Goal: Task Accomplishment & Management: Complete application form

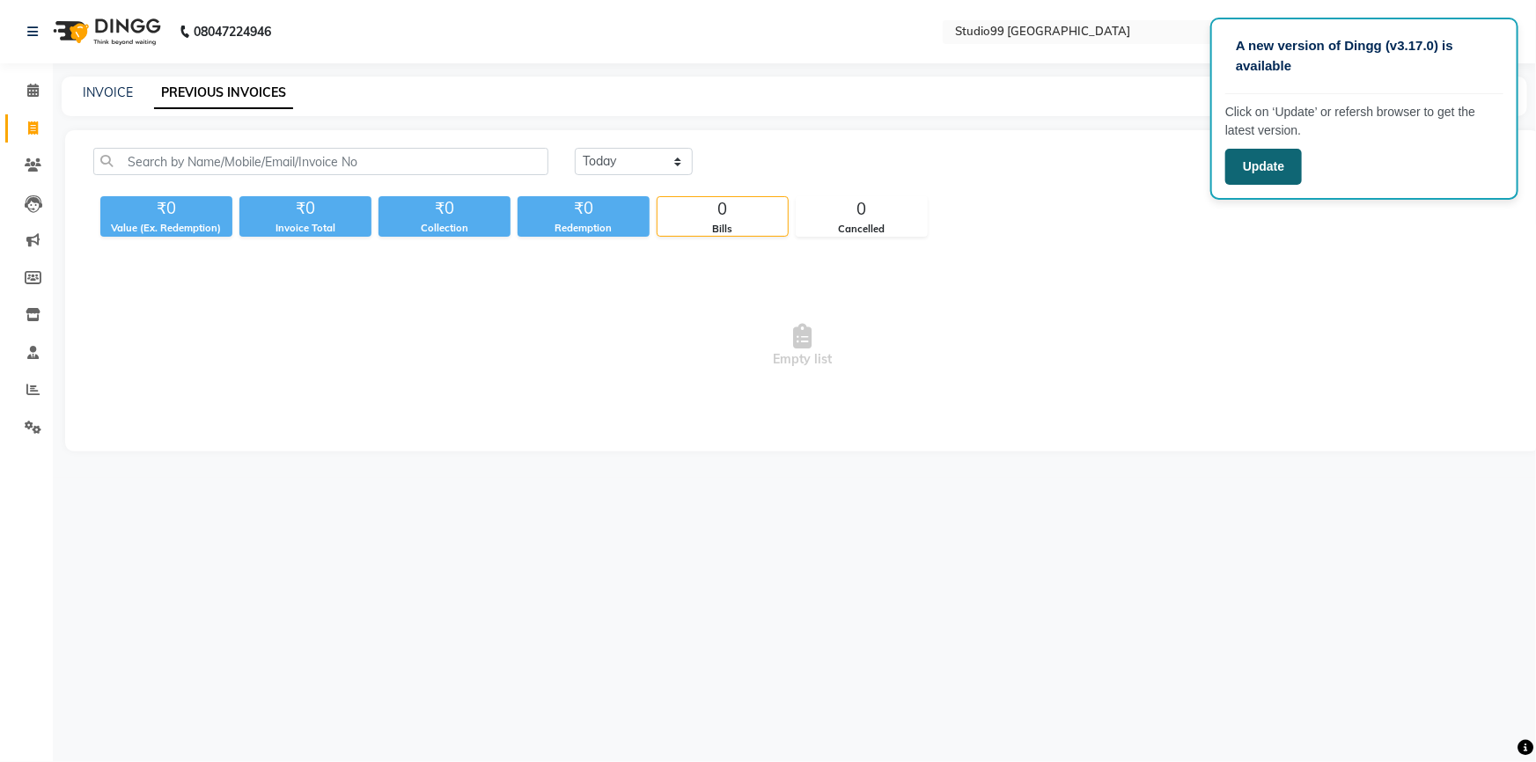
click at [1278, 173] on button "Update" at bounding box center [1263, 167] width 77 height 36
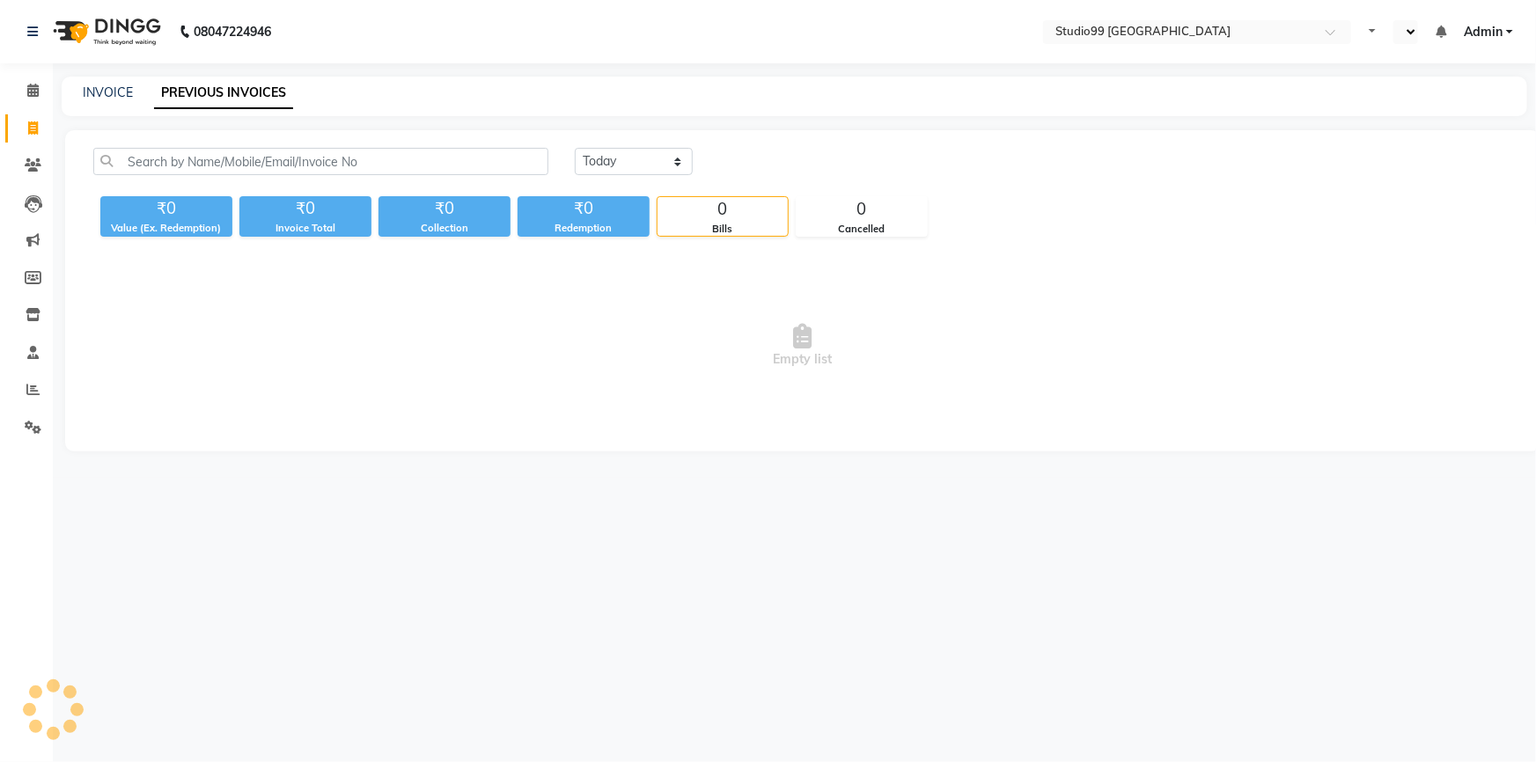
select select "en"
click at [108, 90] on link "INVOICE" at bounding box center [108, 92] width 50 height 16
select select "6042"
select select "service"
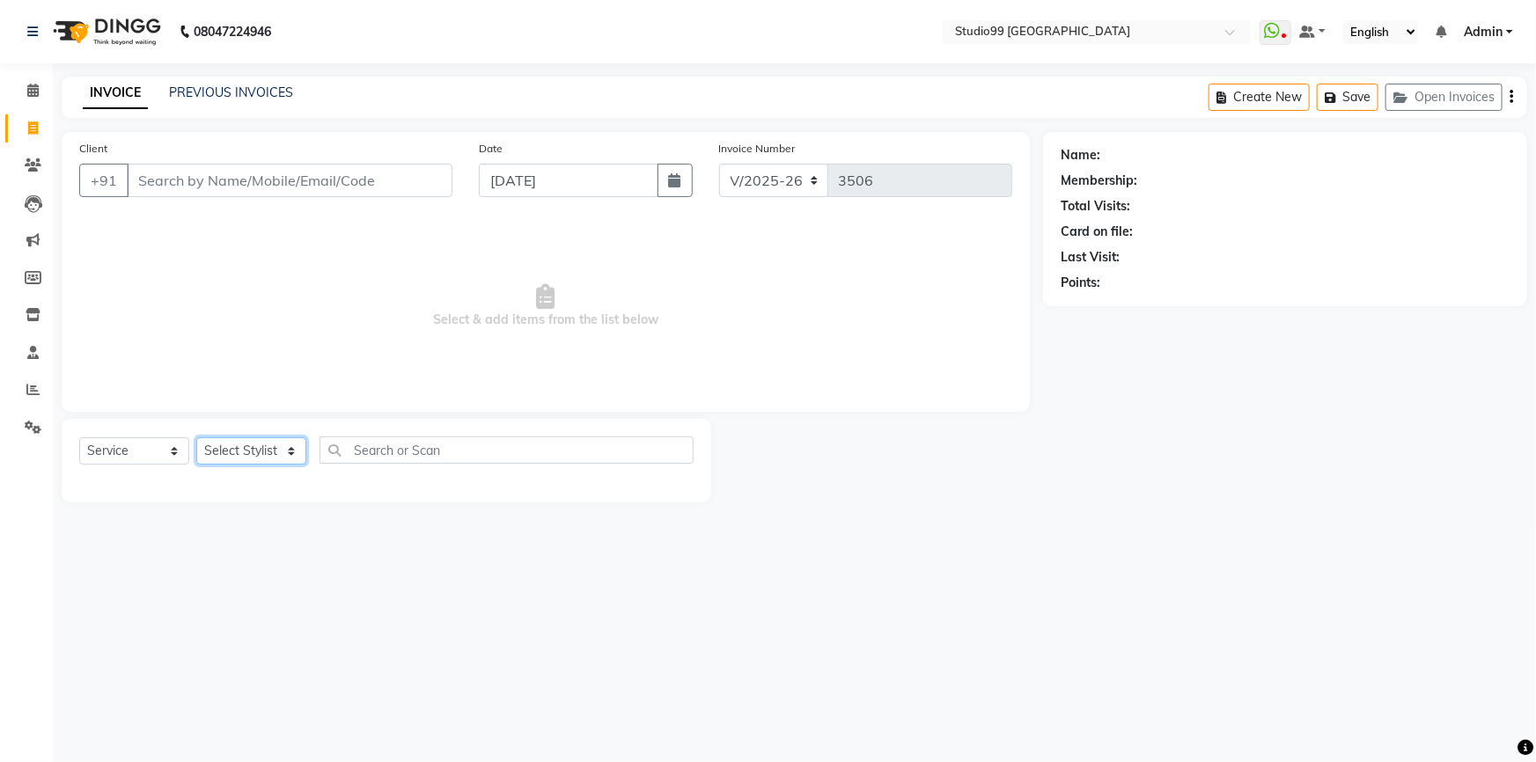
click at [245, 452] on select "Select Stylist" at bounding box center [251, 450] width 110 height 27
select select "43530"
click at [196, 437] on select "Select Stylist Admin AKSHAY [PERSON_NAME] mahi [PERSON_NAME] [PERSON_NAME] [PER…" at bounding box center [251, 450] width 110 height 27
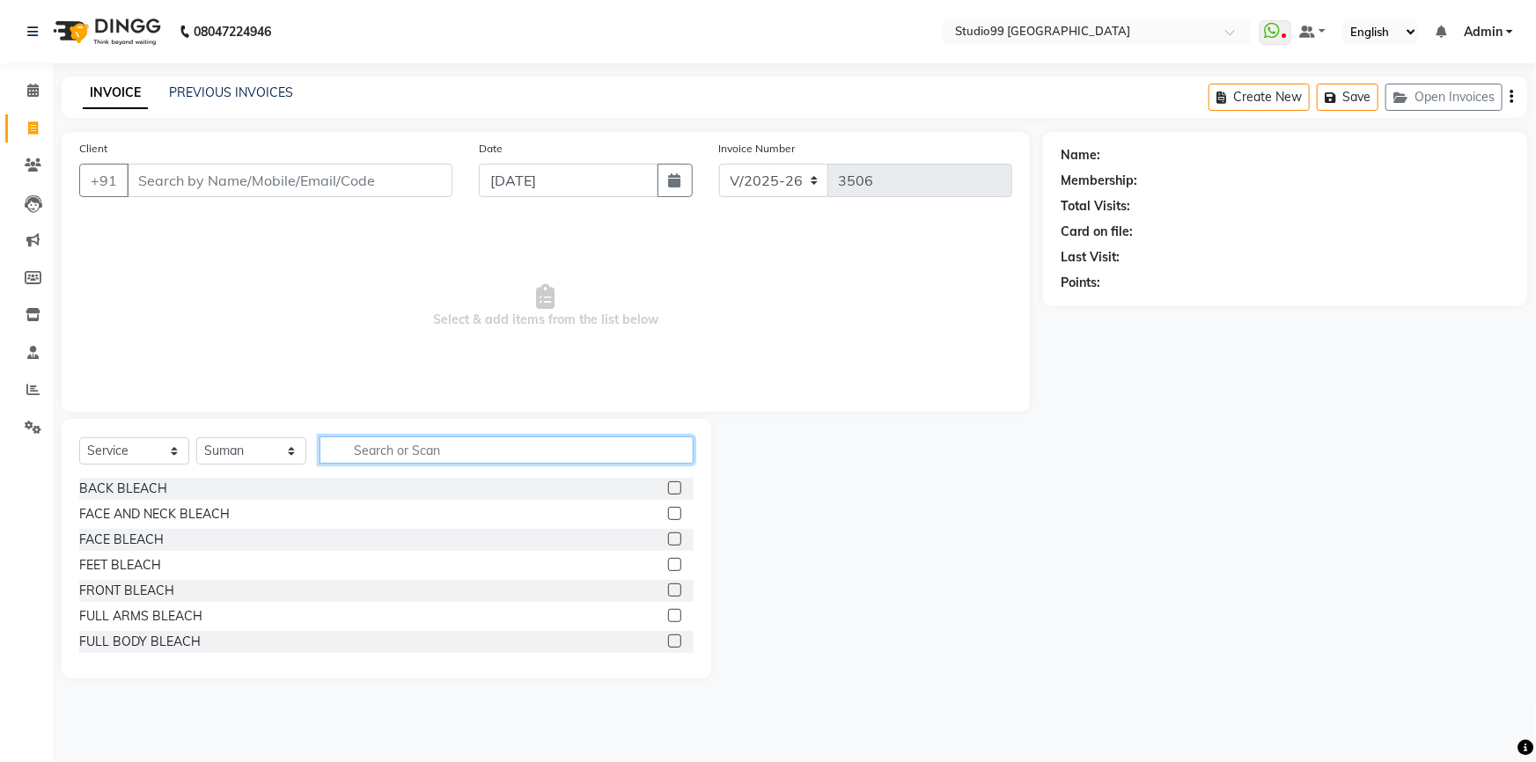
click at [395, 455] on input "text" at bounding box center [507, 450] width 374 height 27
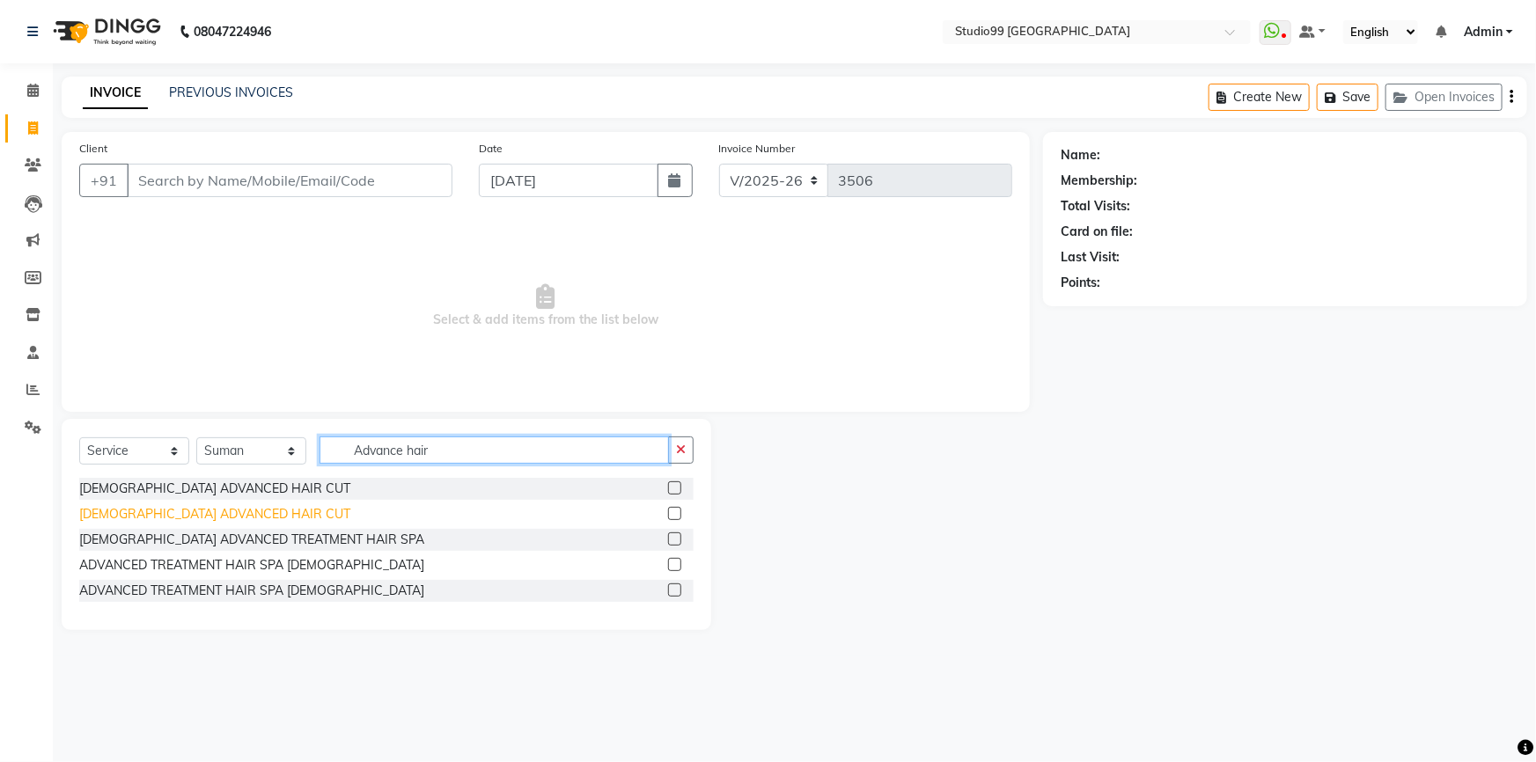
type input "Advance hair"
click at [178, 518] on div "[DEMOGRAPHIC_DATA] ADVANCED HAIR CUT" at bounding box center [214, 514] width 271 height 18
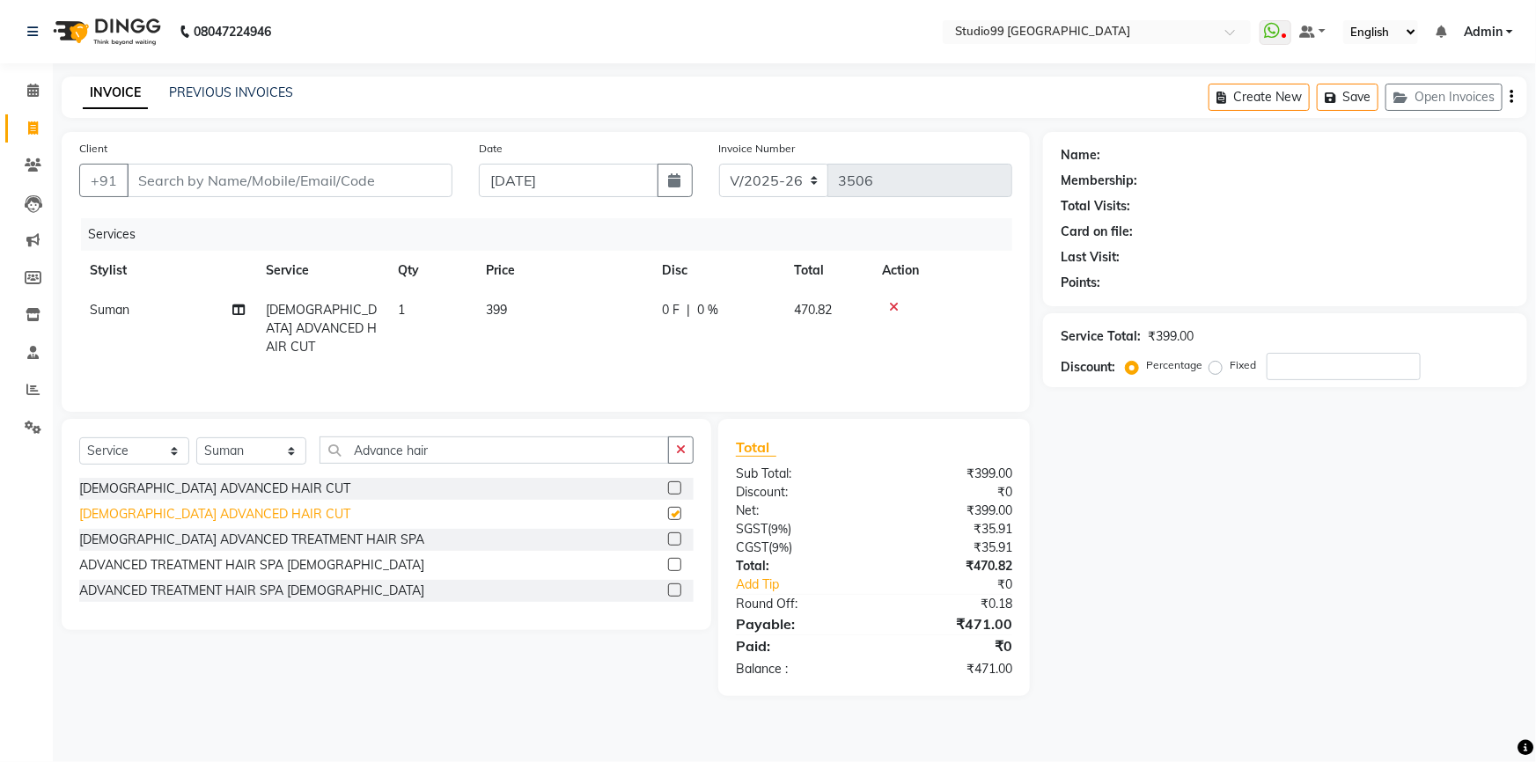
checkbox input "false"
drag, startPoint x: 451, startPoint y: 449, endPoint x: 257, endPoint y: 450, distance: 193.6
click at [257, 450] on div "Select Service Product Membership Package Voucher Prepaid Gift Card Select Styl…" at bounding box center [386, 457] width 614 height 41
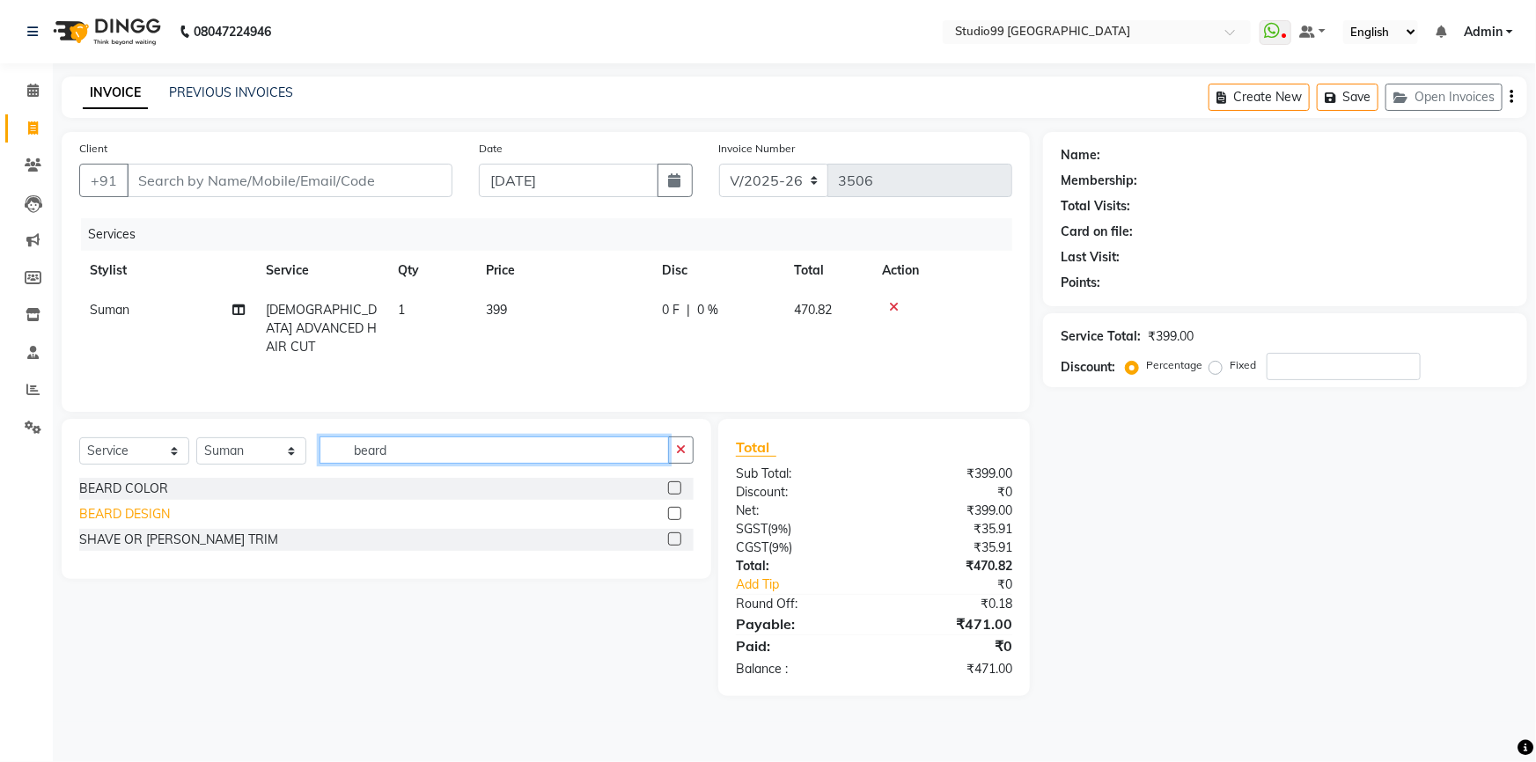
type input "beard"
click at [137, 516] on div "BEARD DESIGN" at bounding box center [124, 514] width 91 height 18
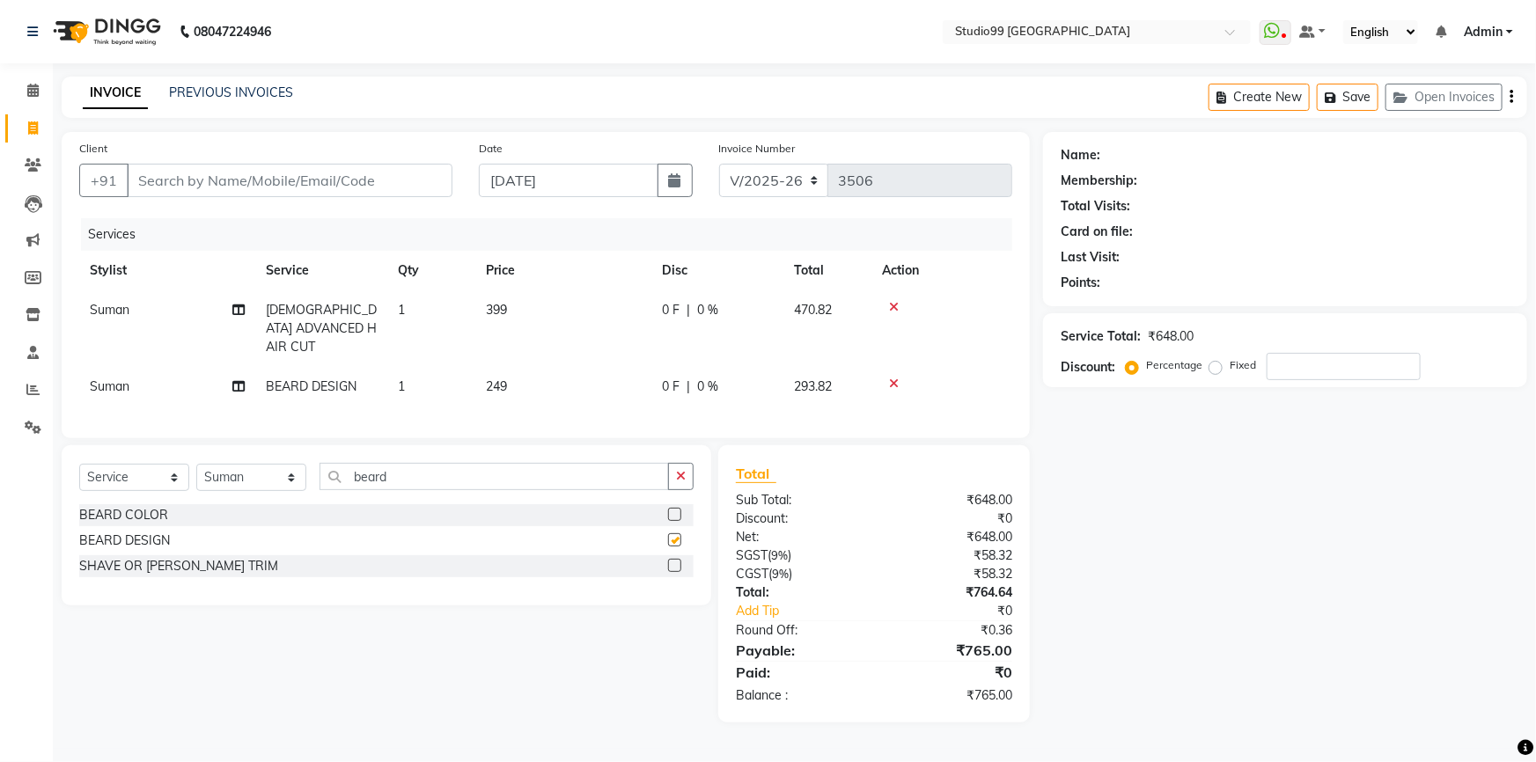
checkbox input "false"
drag, startPoint x: 402, startPoint y: 469, endPoint x: 329, endPoint y: 478, distance: 73.6
click at [329, 478] on input "beard" at bounding box center [494, 476] width 349 height 27
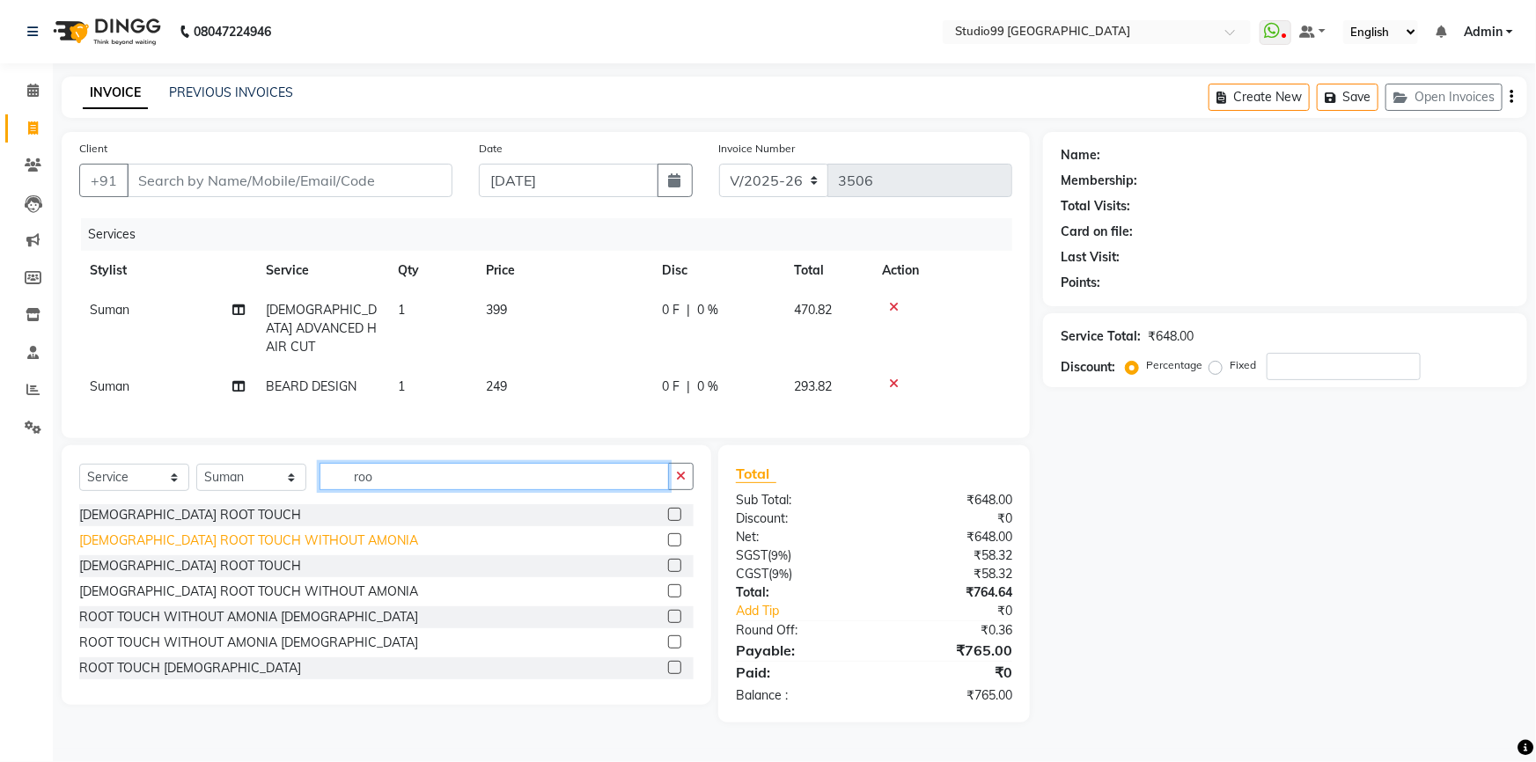
type input "roo"
click at [195, 532] on div "[DEMOGRAPHIC_DATA] ROOT TOUCH WITHOUT AMONIA" at bounding box center [248, 541] width 339 height 18
checkbox input "false"
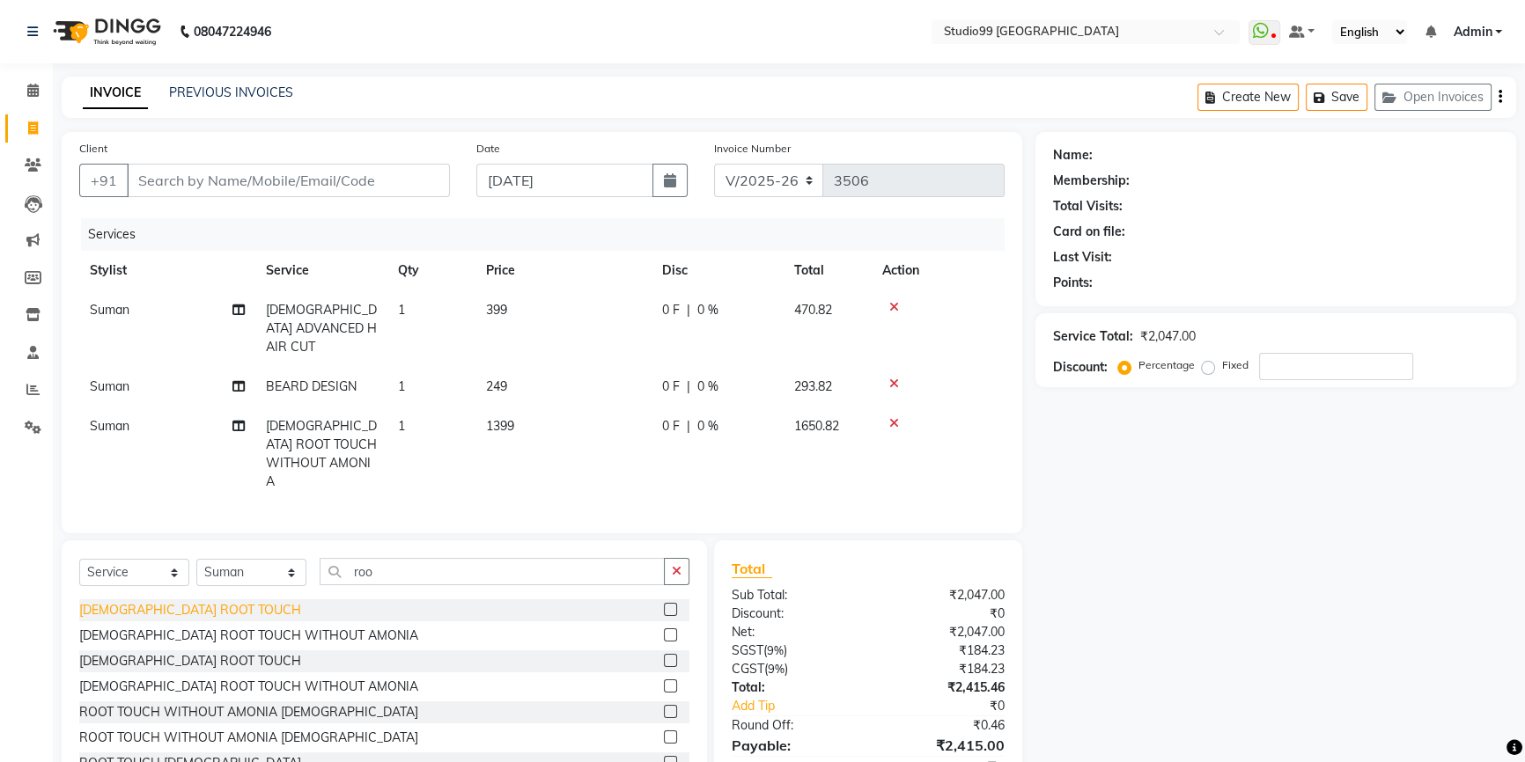
click at [173, 678] on div "[DEMOGRAPHIC_DATA] ROOT TOUCH WITHOUT AMONIA" at bounding box center [248, 687] width 339 height 18
checkbox input "false"
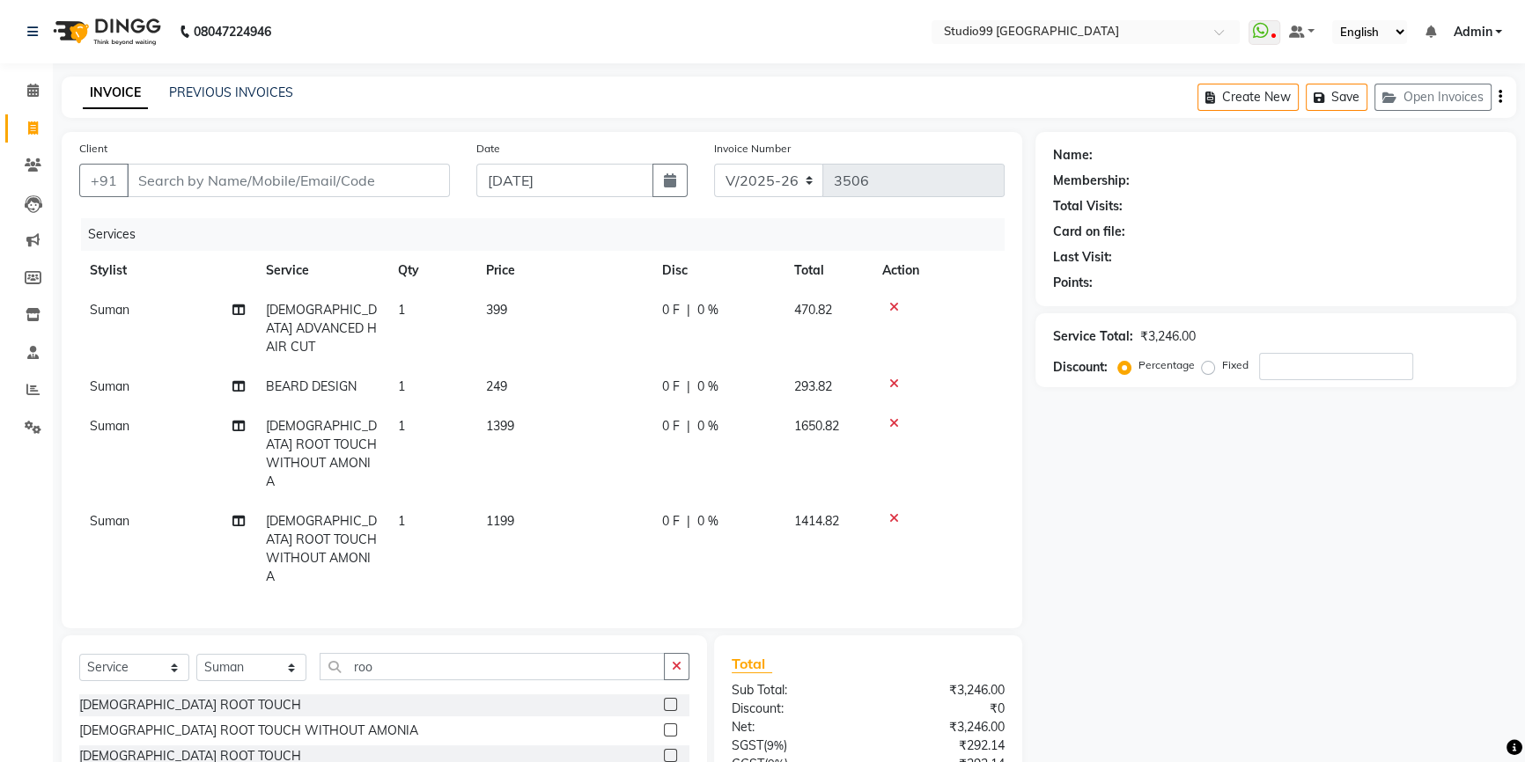
click at [896, 417] on icon at bounding box center [894, 423] width 10 height 12
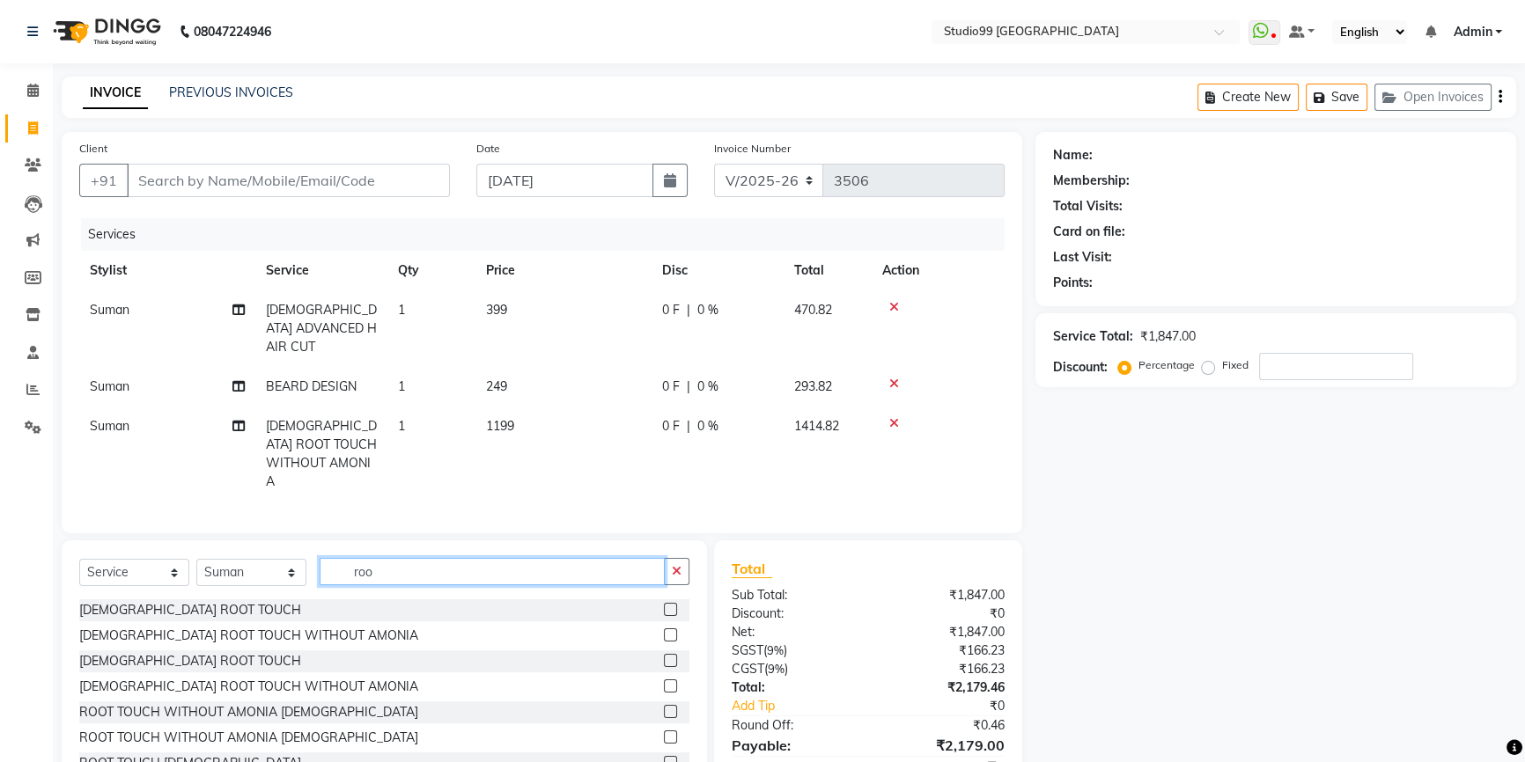
drag, startPoint x: 303, startPoint y: 549, endPoint x: 261, endPoint y: 546, distance: 41.5
click at [261, 558] on div "Select Service Product Membership Package Voucher Prepaid Gift Card Select Styl…" at bounding box center [384, 578] width 610 height 41
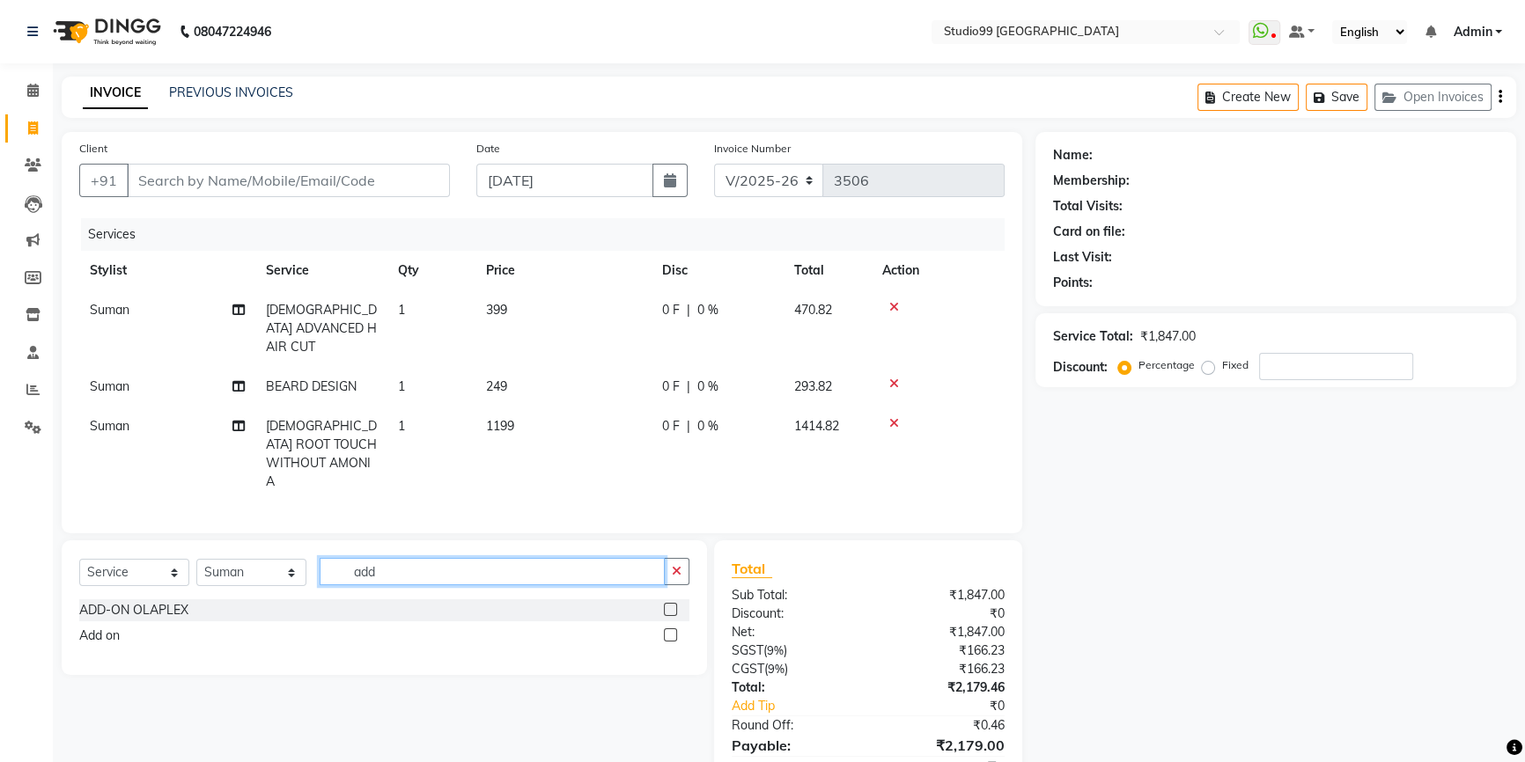
type input "add"
click at [673, 603] on label at bounding box center [670, 609] width 13 height 13
click at [673, 605] on input "checkbox" at bounding box center [669, 610] width 11 height 11
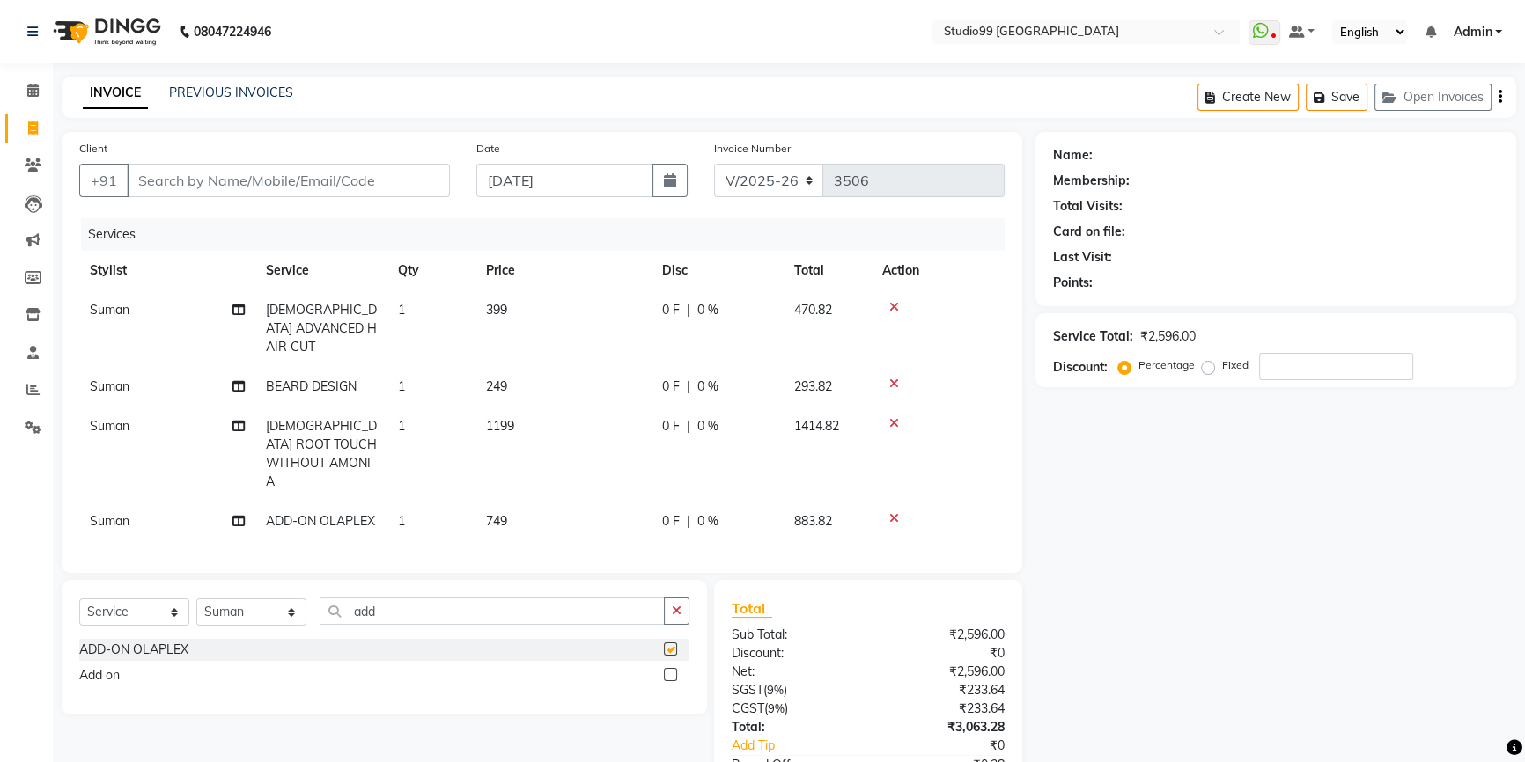
checkbox input "false"
drag, startPoint x: 388, startPoint y: 589, endPoint x: 295, endPoint y: 590, distance: 93.3
click at [295, 598] on div "Select Service Product Membership Package Voucher Prepaid Gift Card Select Styl…" at bounding box center [384, 618] width 610 height 41
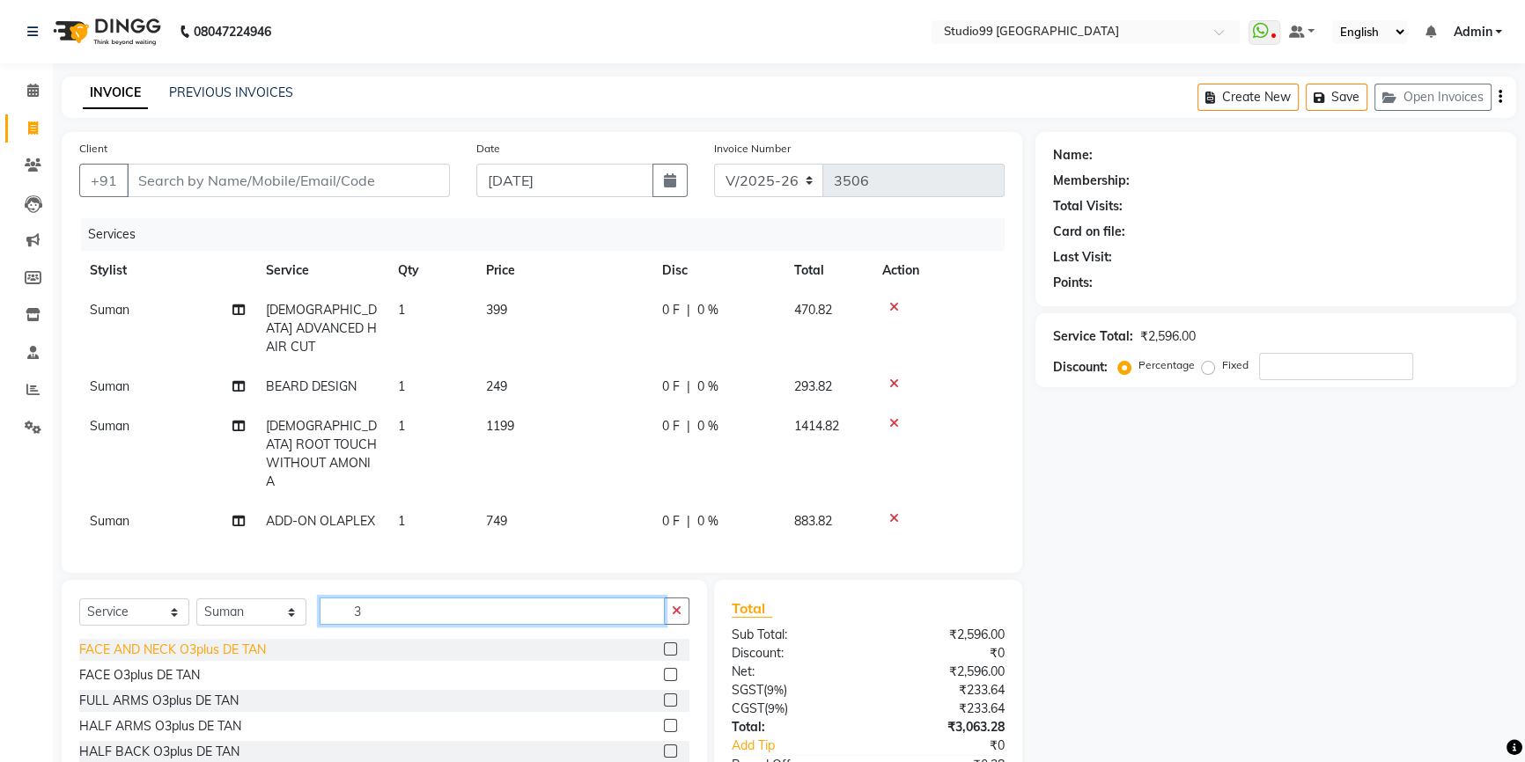
type input "3"
click at [158, 641] on div "FACE AND NECK O3plus DE TAN" at bounding box center [172, 650] width 187 height 18
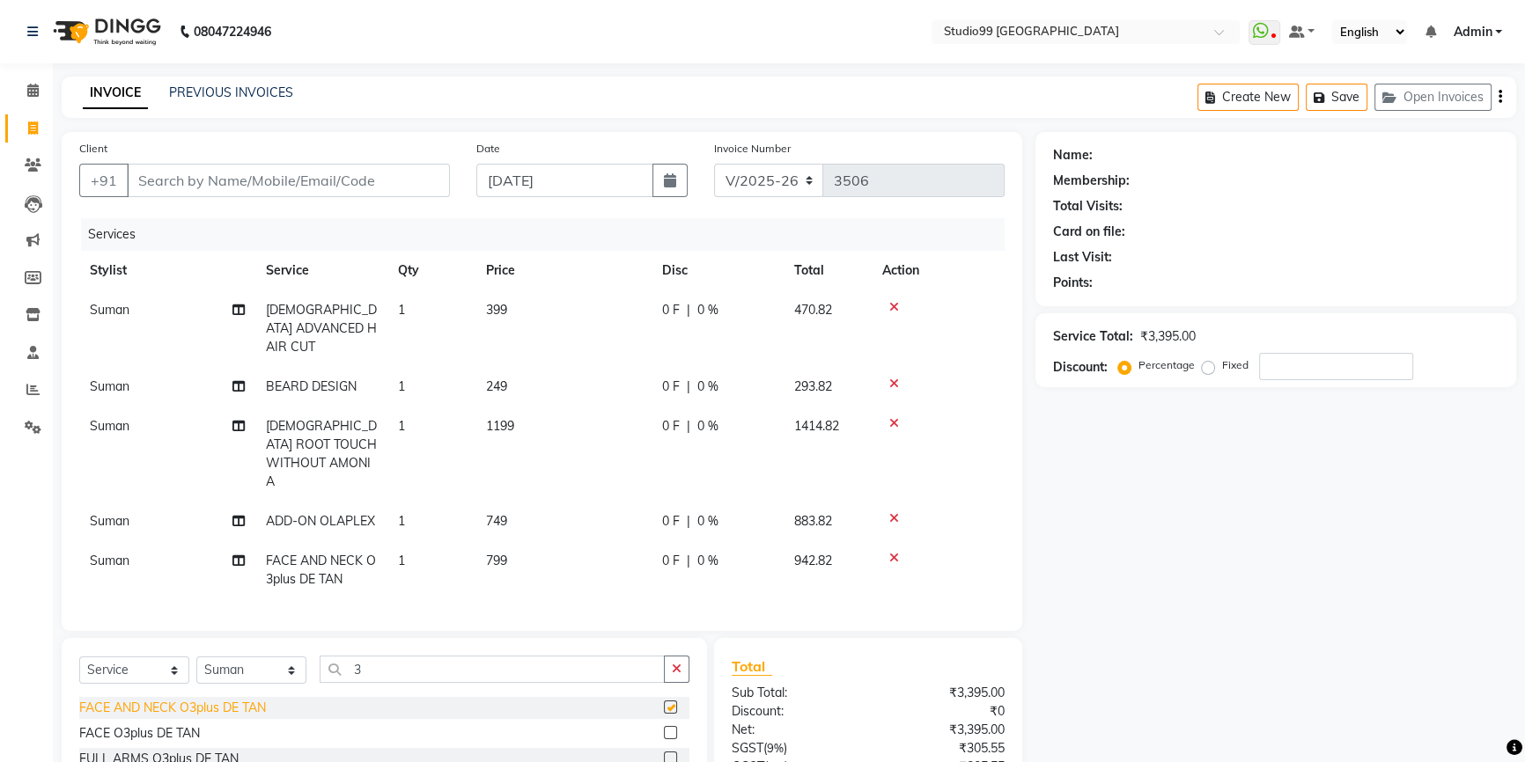
checkbox input "false"
drag, startPoint x: 380, startPoint y: 648, endPoint x: 344, endPoint y: 644, distance: 36.3
click at [347, 656] on input "3" at bounding box center [492, 669] width 345 height 27
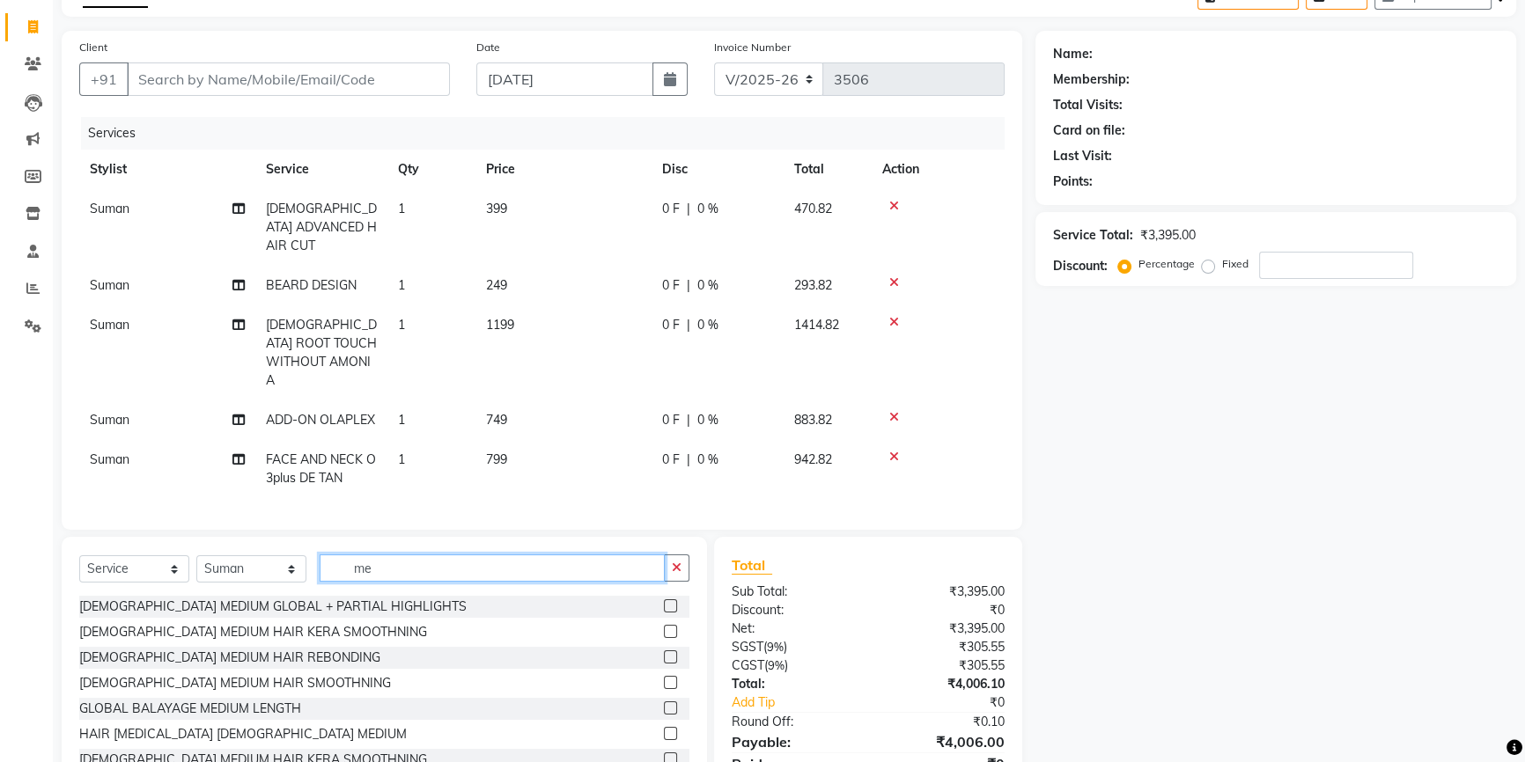
scroll to position [155, 0]
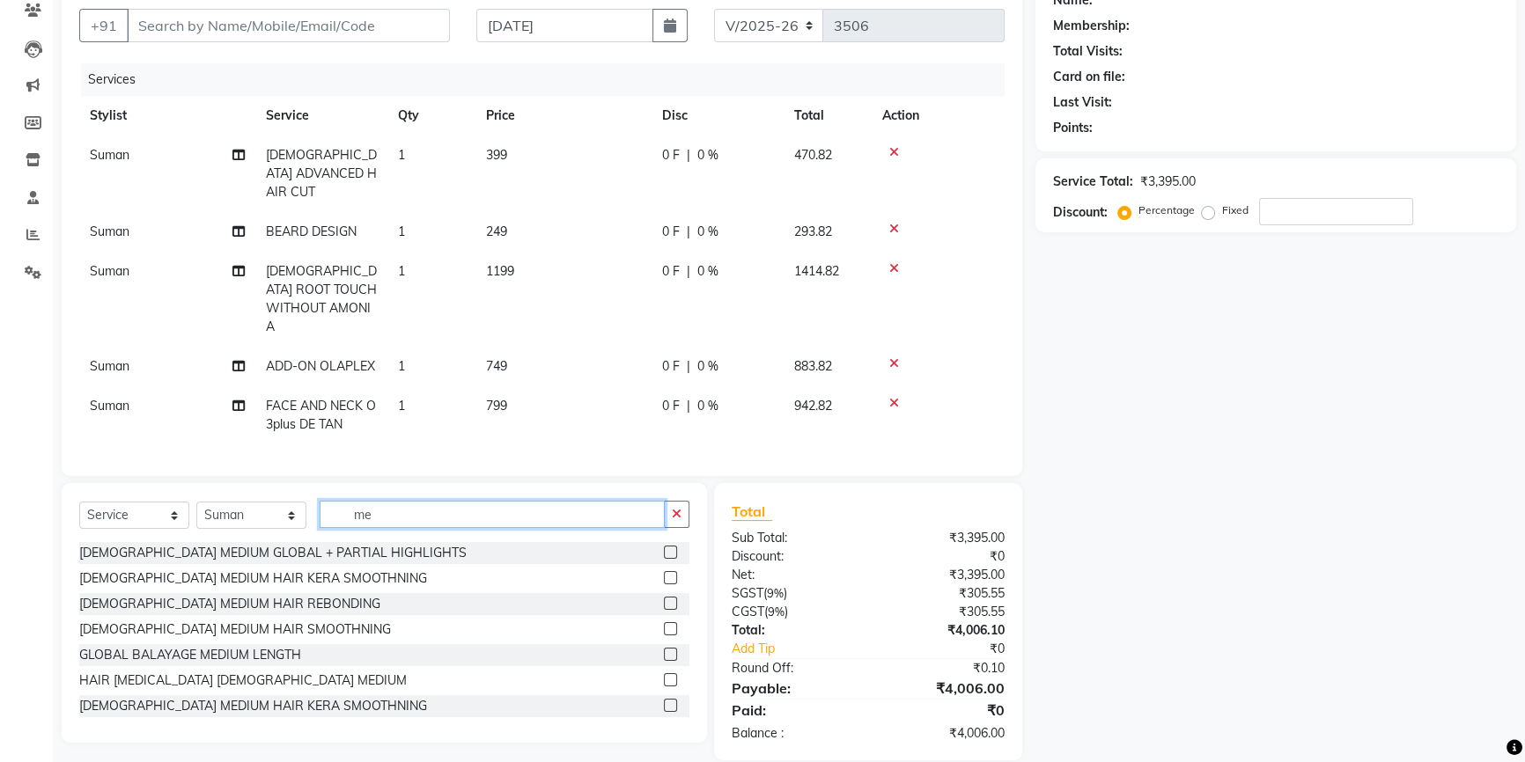
type input "m"
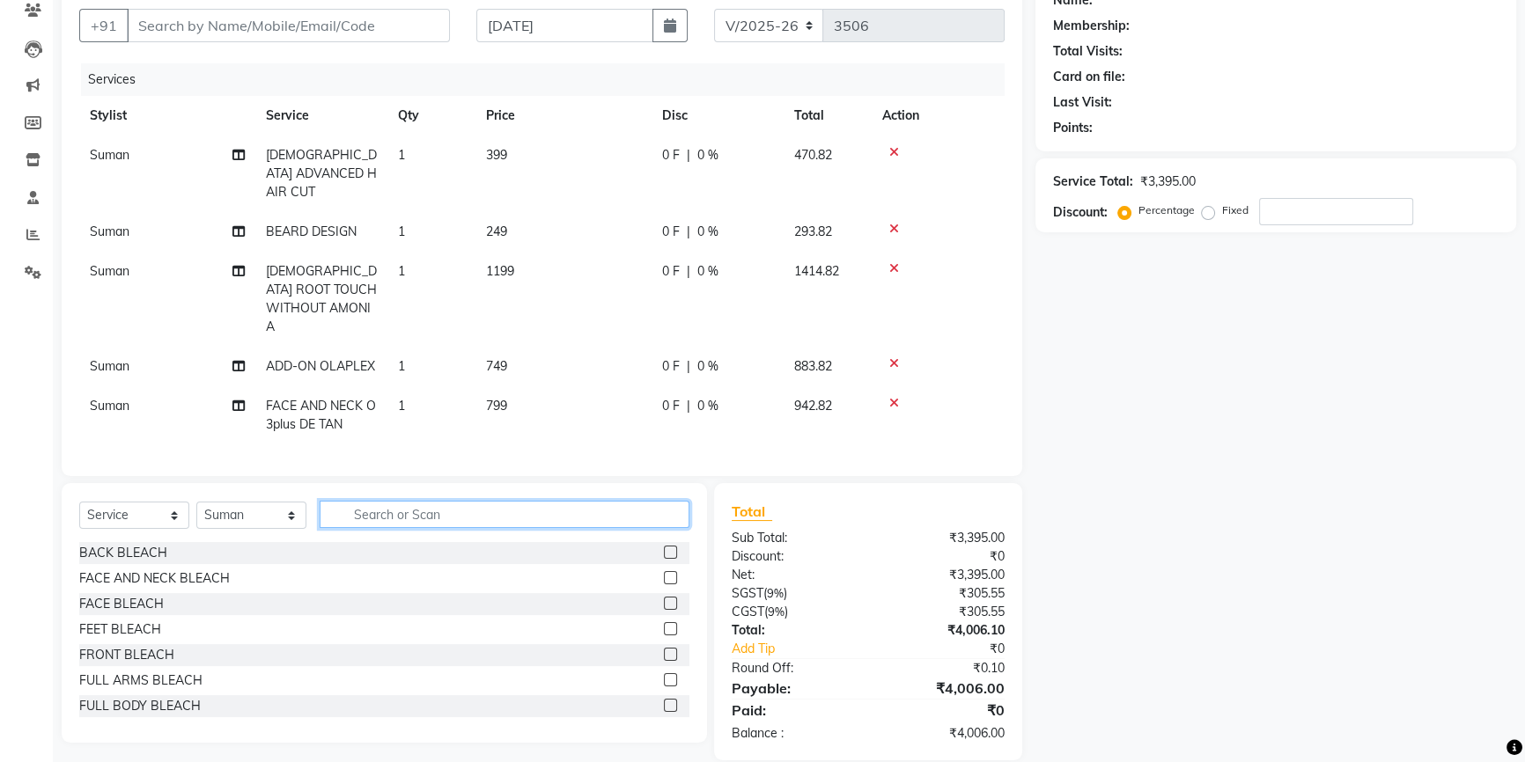
type input "m"
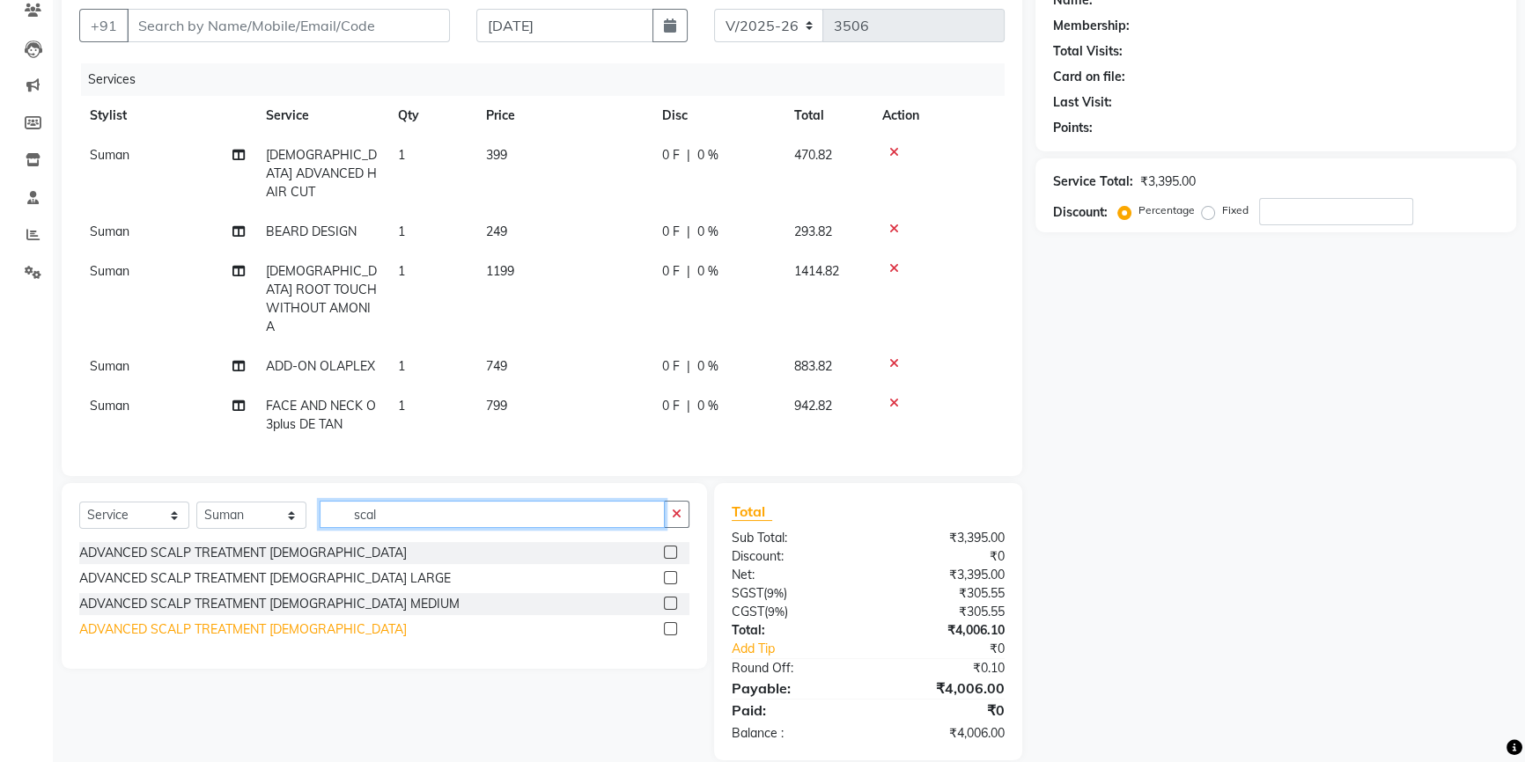
type input "scal"
click at [218, 621] on div "ADVANCED SCALP TREATMENT [DEMOGRAPHIC_DATA]" at bounding box center [242, 630] width 327 height 18
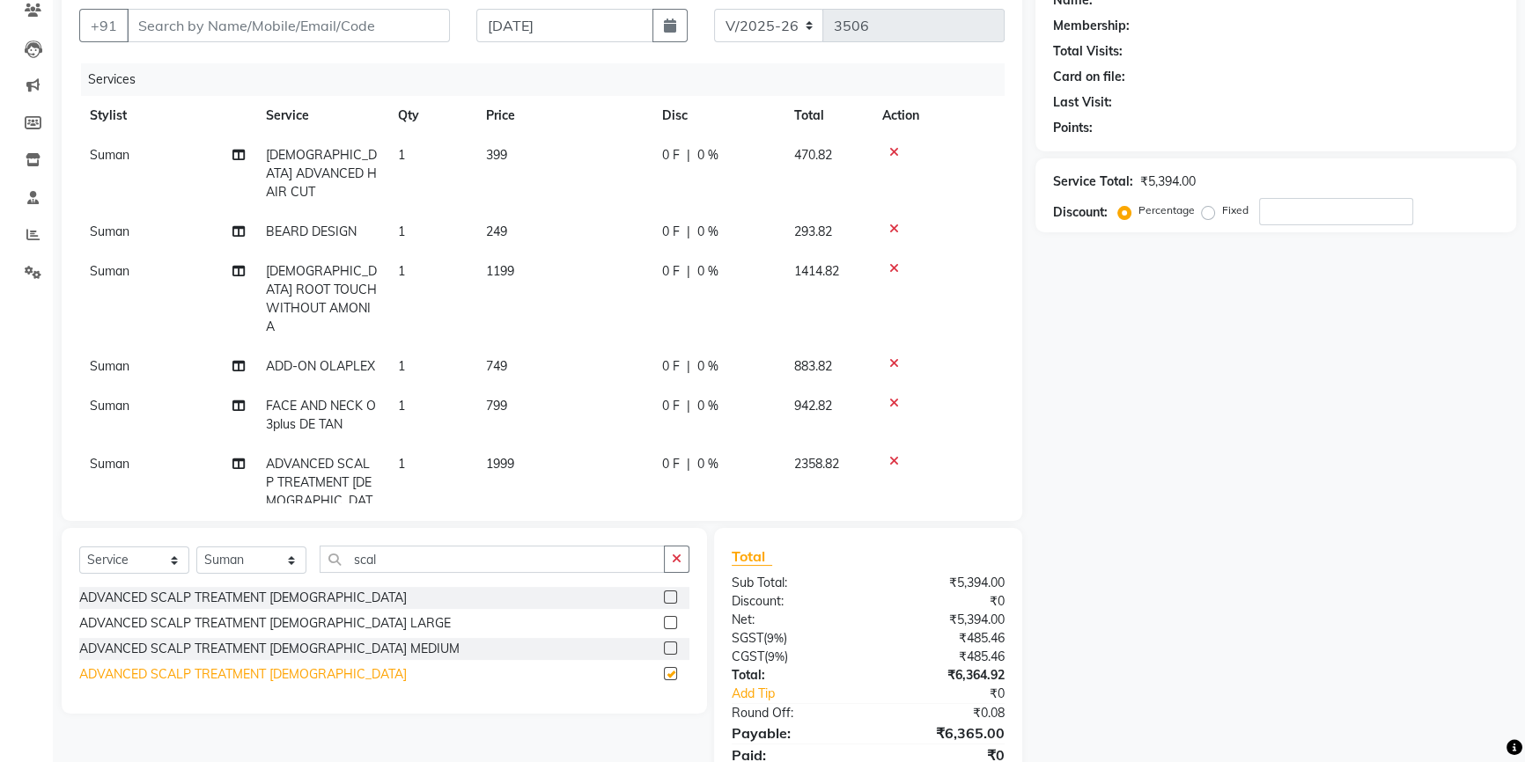
checkbox input "false"
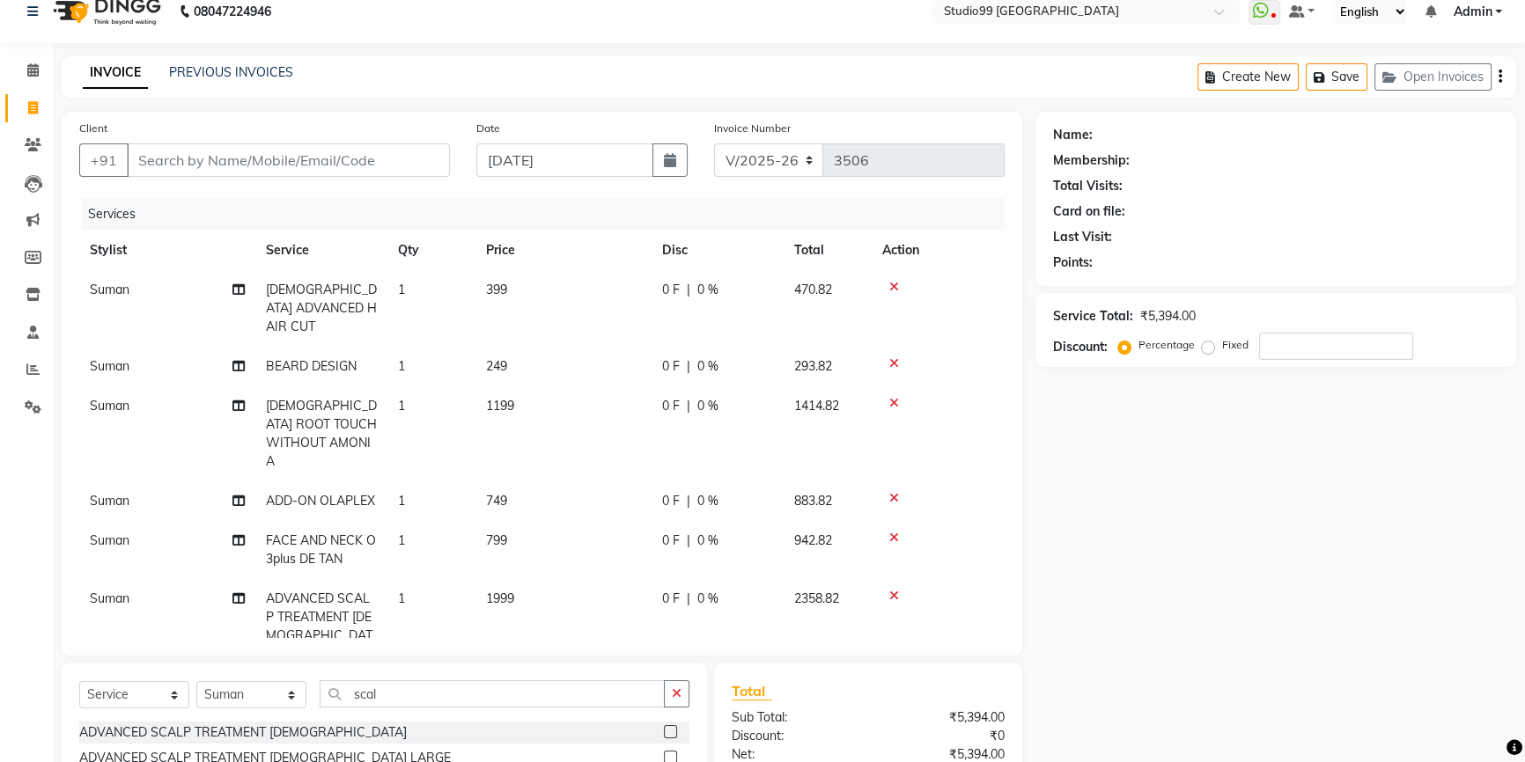
scroll to position [0, 0]
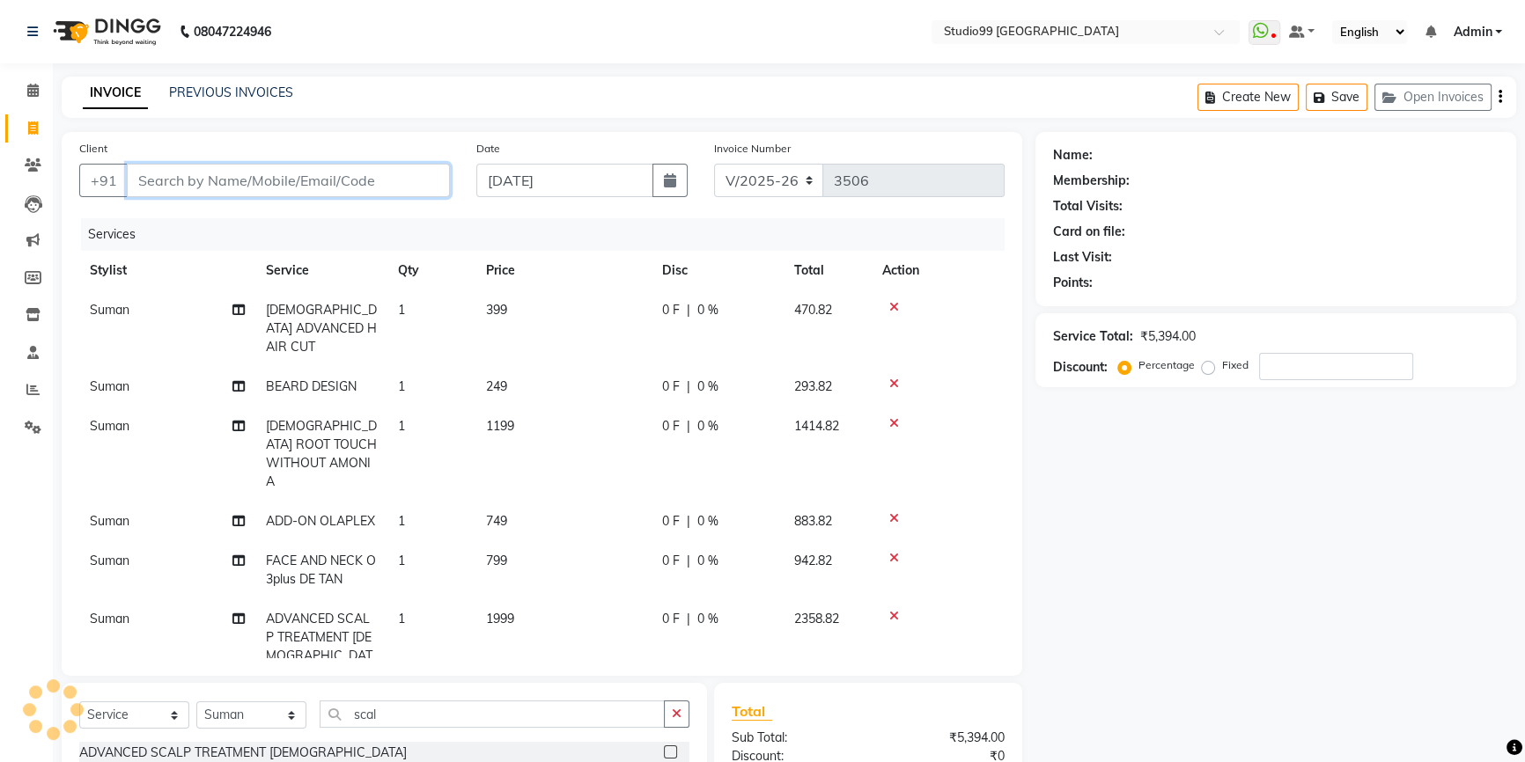
click at [317, 185] on input "Client" at bounding box center [288, 180] width 323 height 33
type input "7"
type input "0"
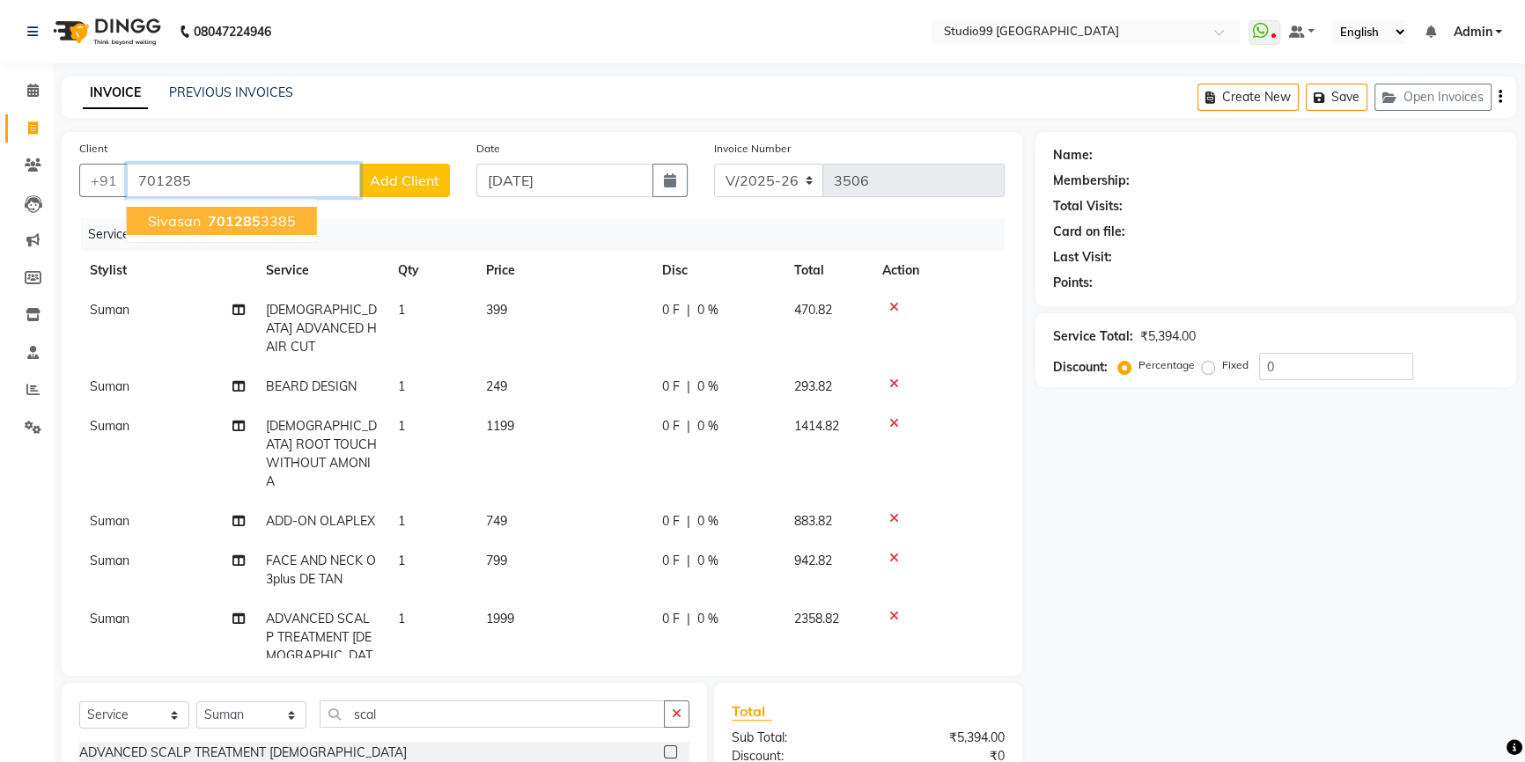
click at [204, 219] on ngb-highlight "701285 3385" at bounding box center [250, 221] width 92 height 18
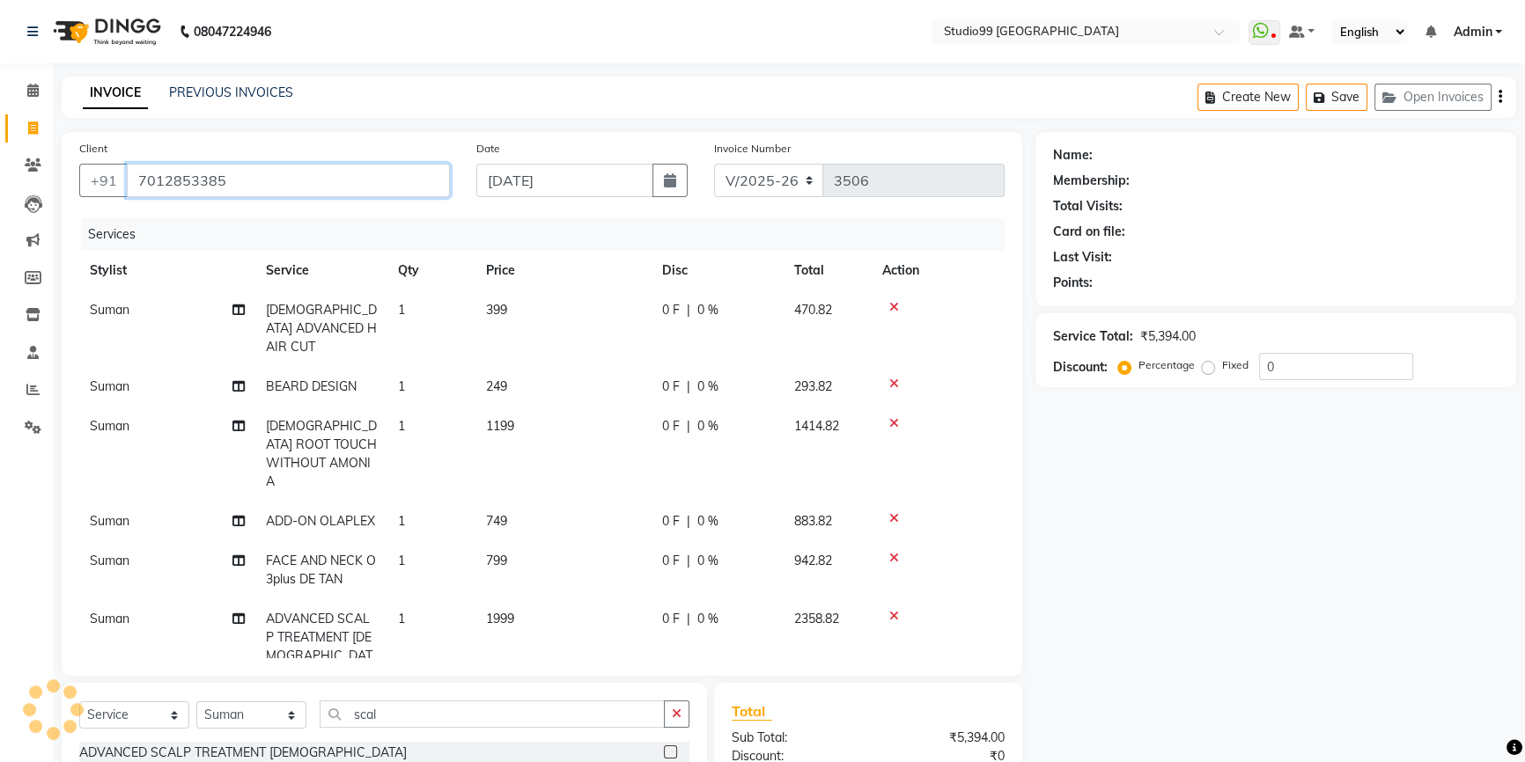
type input "7012853385"
select select "2: Object"
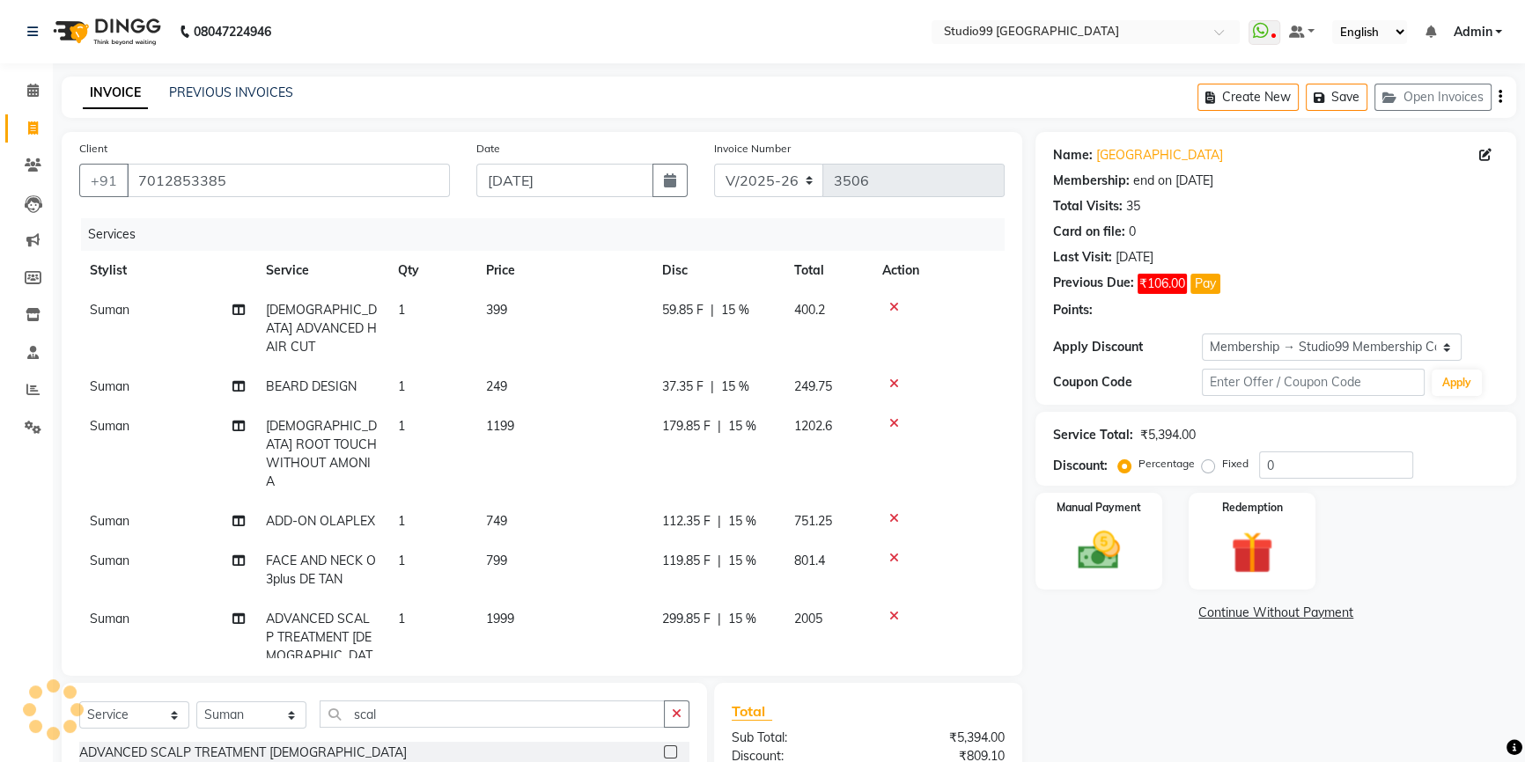
type input "15"
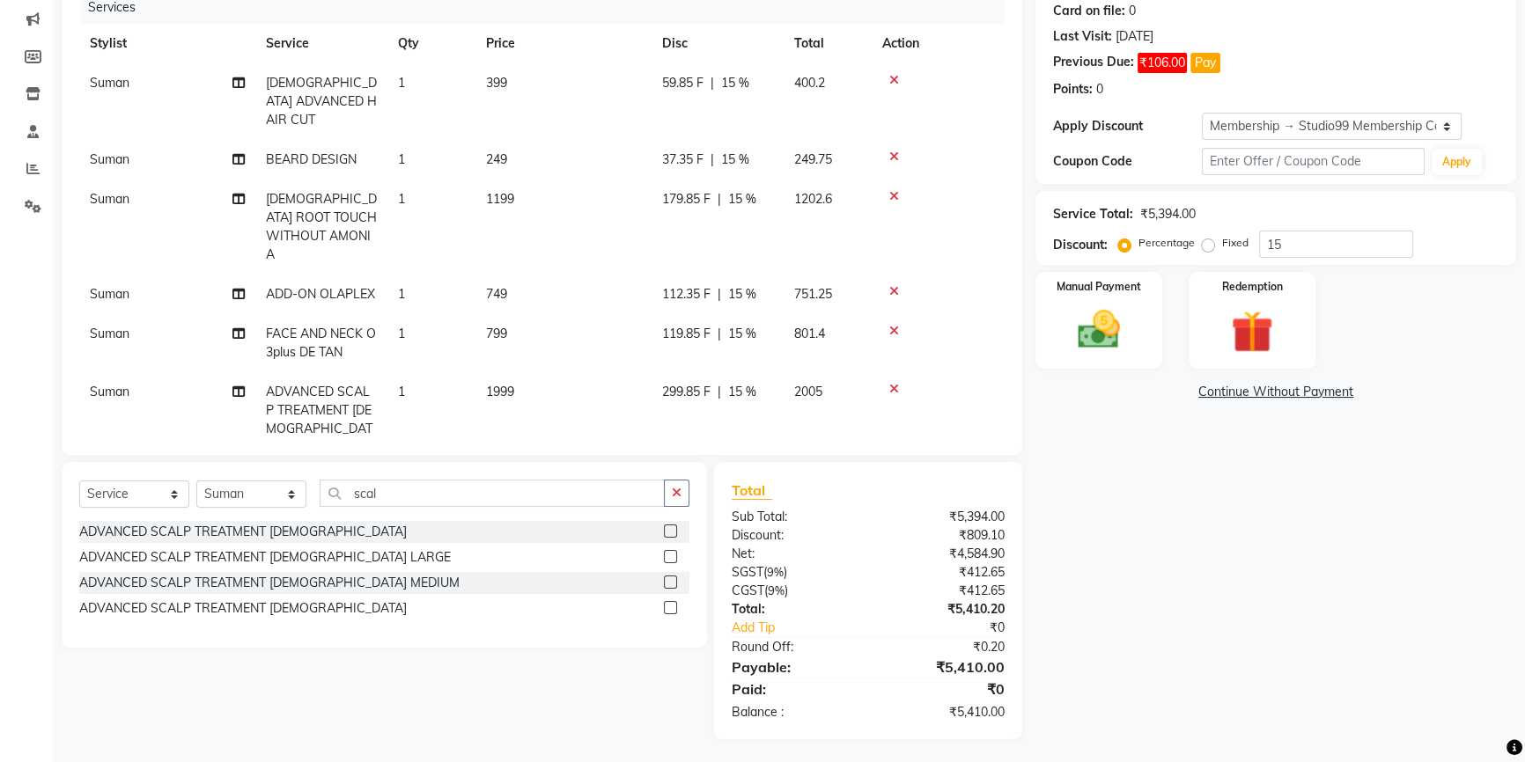
scroll to position [224, 0]
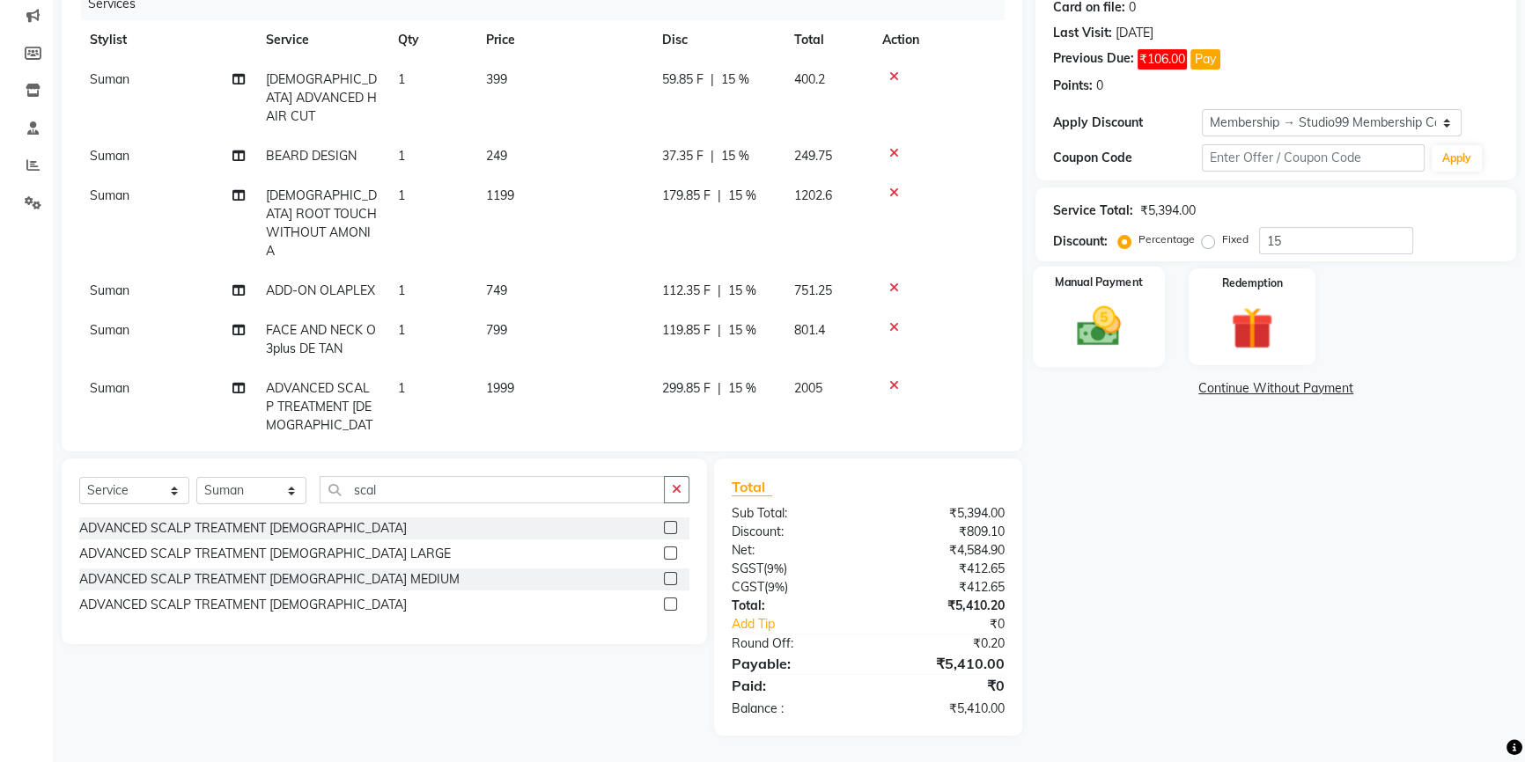
click at [1100, 315] on img at bounding box center [1098, 326] width 71 height 50
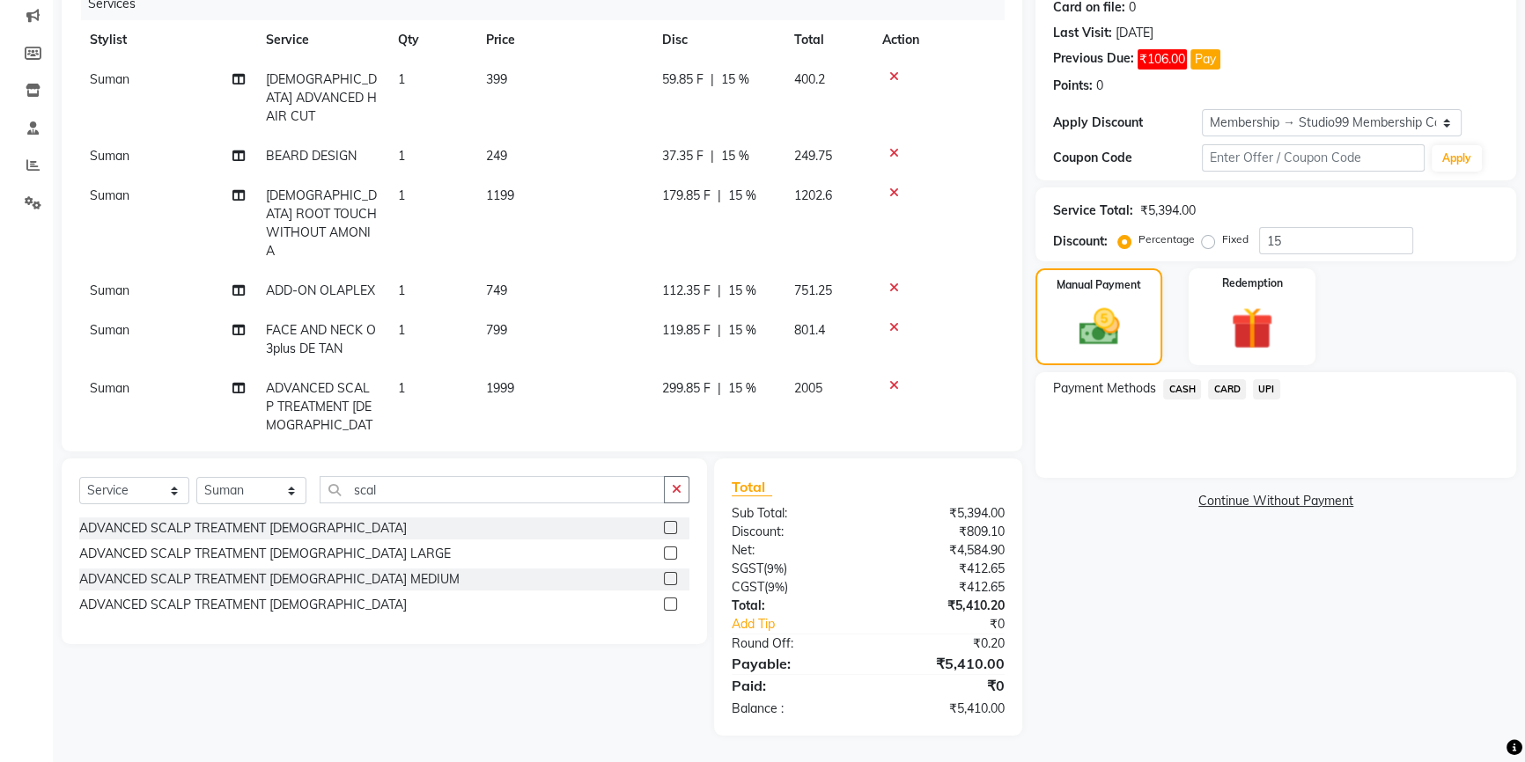
click at [1274, 393] on span "UPI" at bounding box center [1266, 389] width 27 height 20
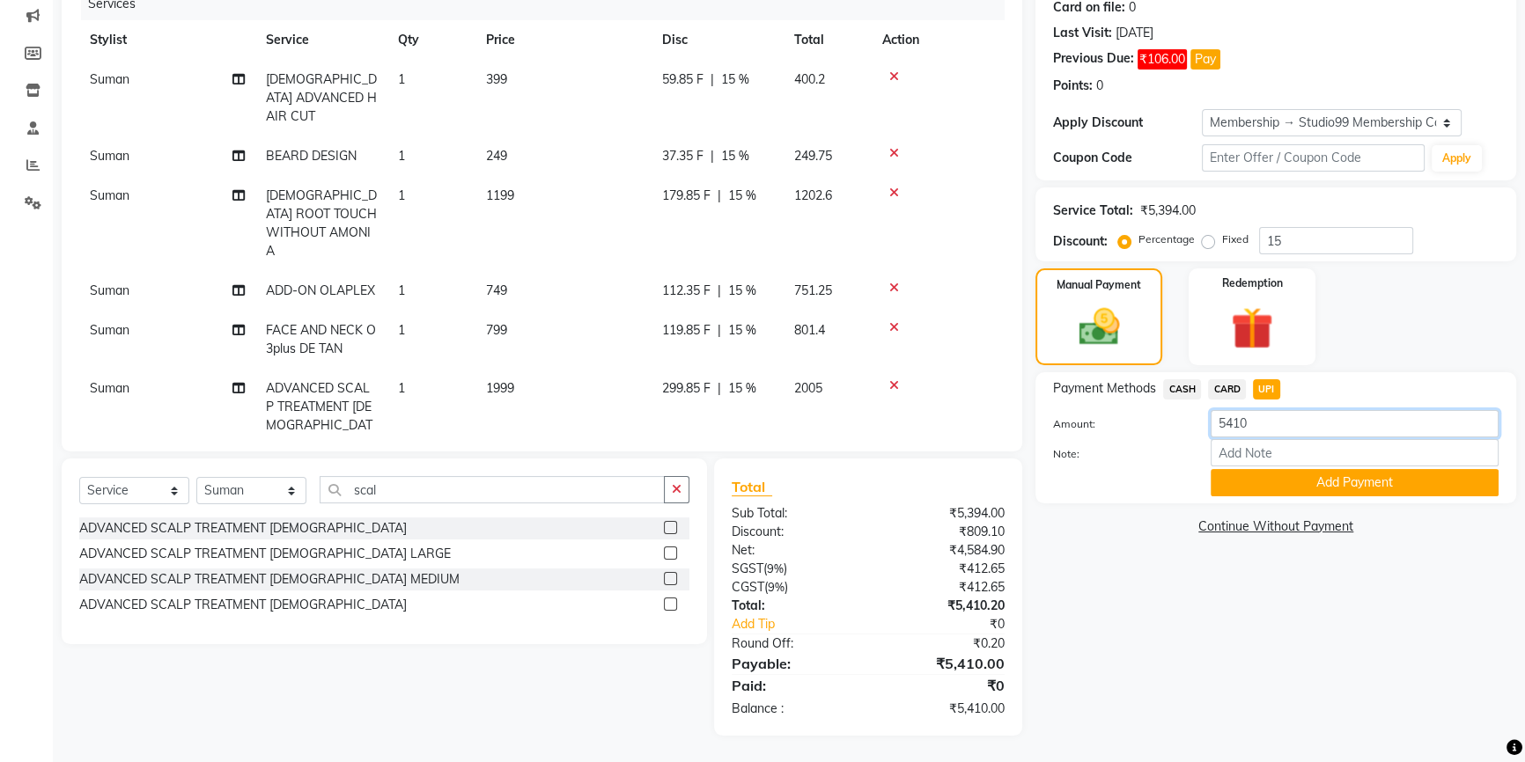
drag, startPoint x: 1275, startPoint y: 422, endPoint x: 1202, endPoint y: 415, distance: 73.5
click at [1188, 422] on div "Amount: 5410" at bounding box center [1276, 425] width 472 height 30
type input "4000"
click at [1392, 483] on button "Add Payment" at bounding box center [1354, 482] width 288 height 27
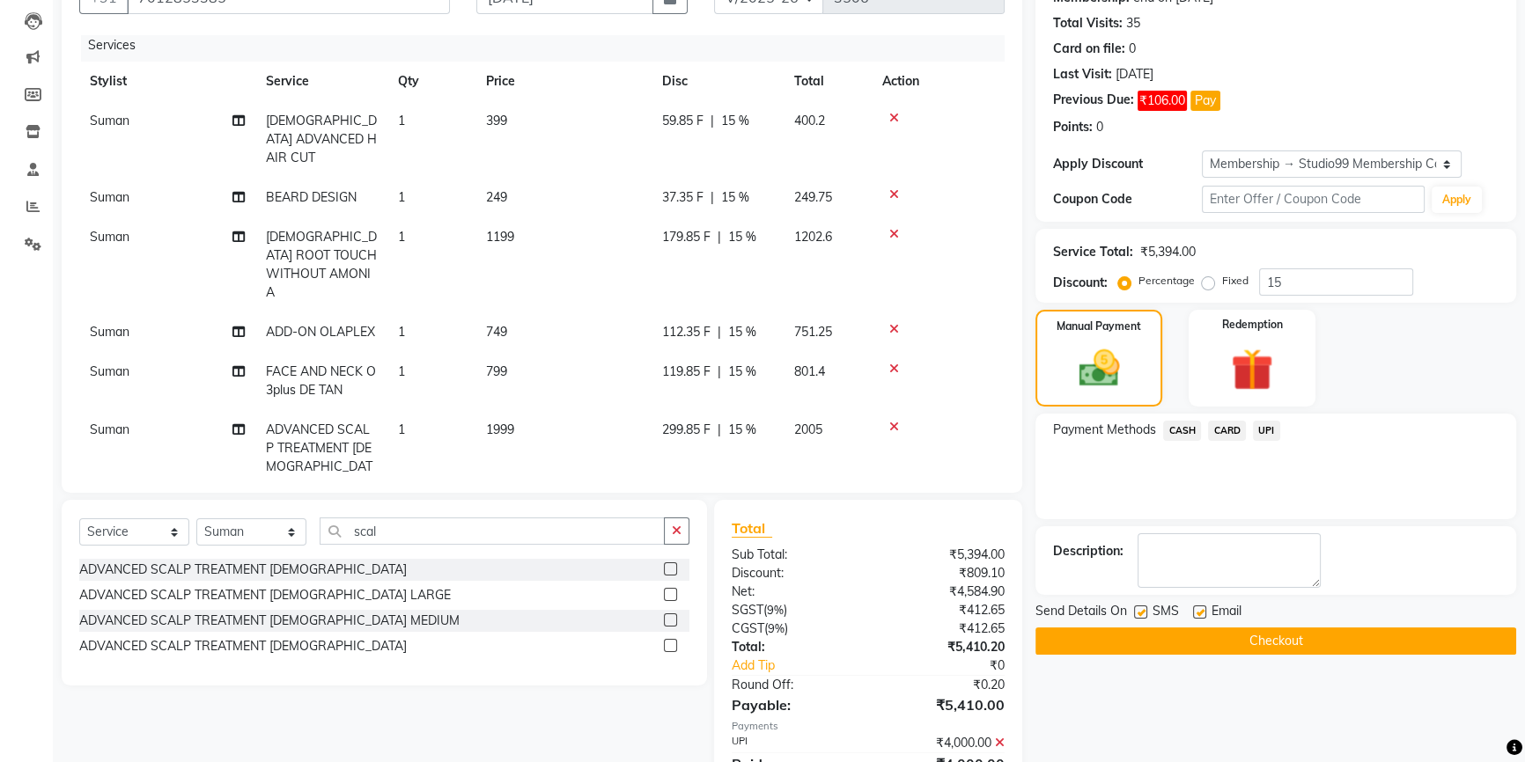
scroll to position [324, 0]
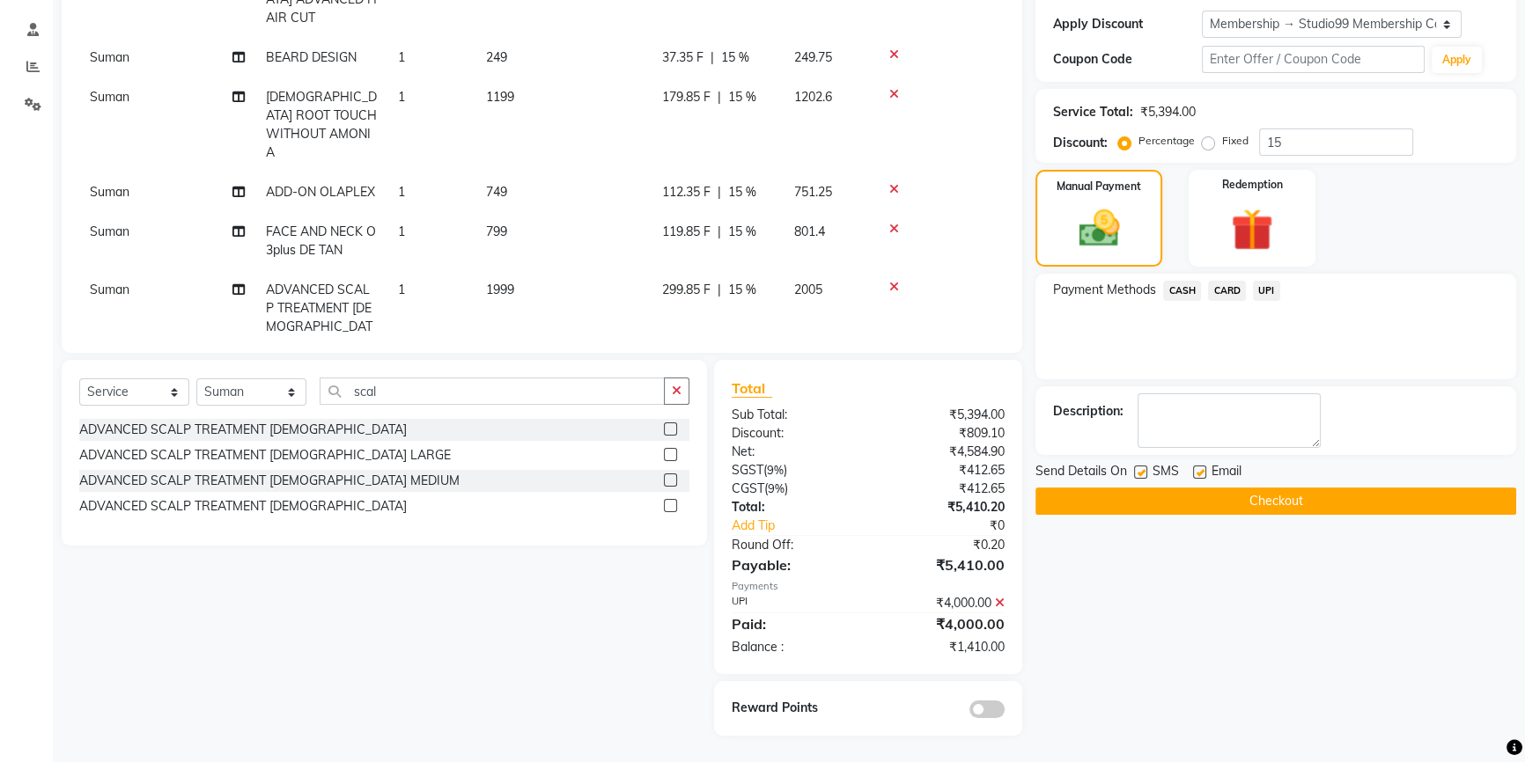
click at [1229, 499] on button "Checkout" at bounding box center [1275, 501] width 481 height 27
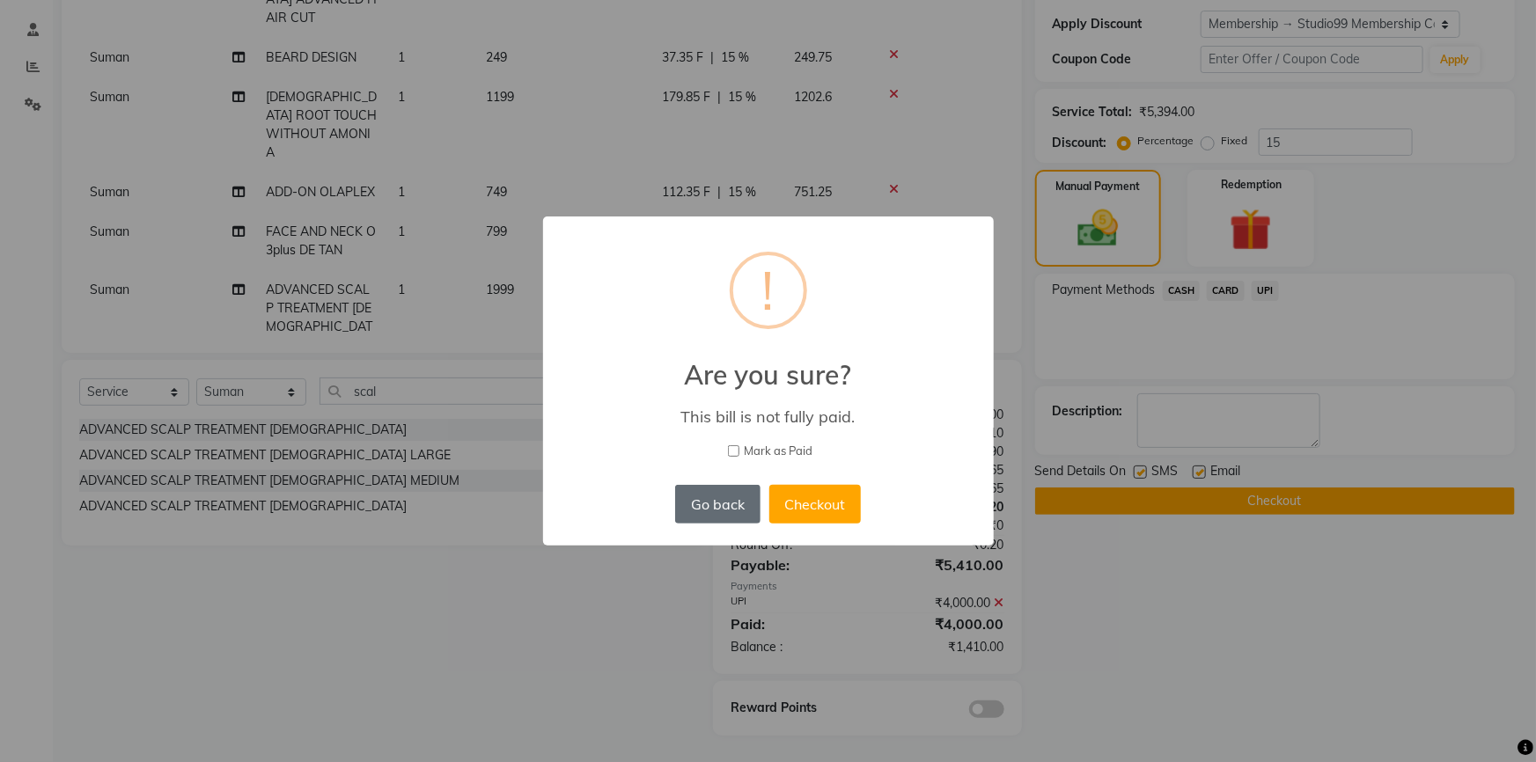
click at [718, 510] on button "Go back" at bounding box center [717, 504] width 84 height 39
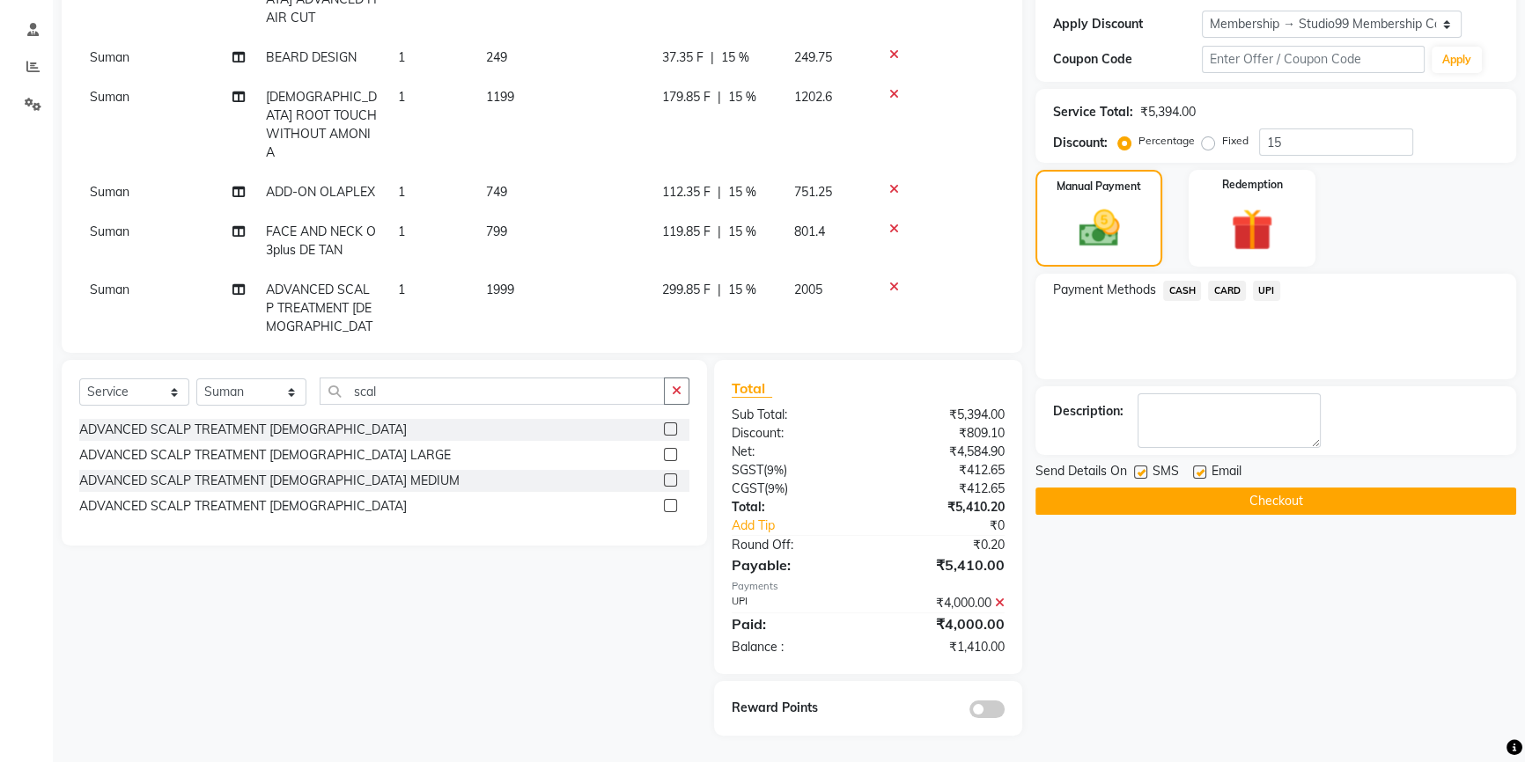
click at [1271, 291] on span "UPI" at bounding box center [1266, 291] width 27 height 20
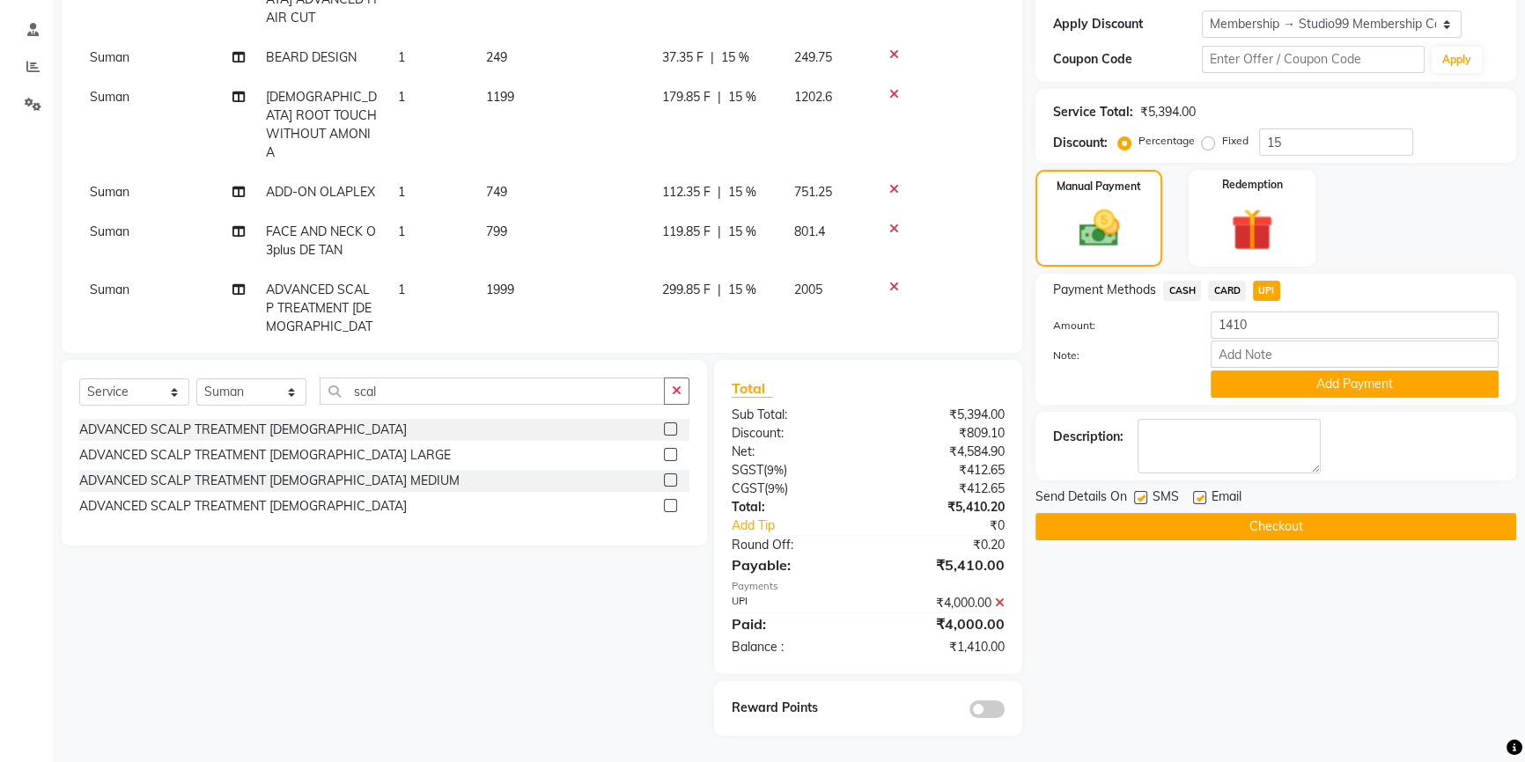
click at [1290, 400] on div "Payment Methods CASH CARD UPI Amount: 1410 Note: Add Payment" at bounding box center [1275, 339] width 481 height 131
click at [1290, 393] on button "Add Payment" at bounding box center [1354, 384] width 288 height 27
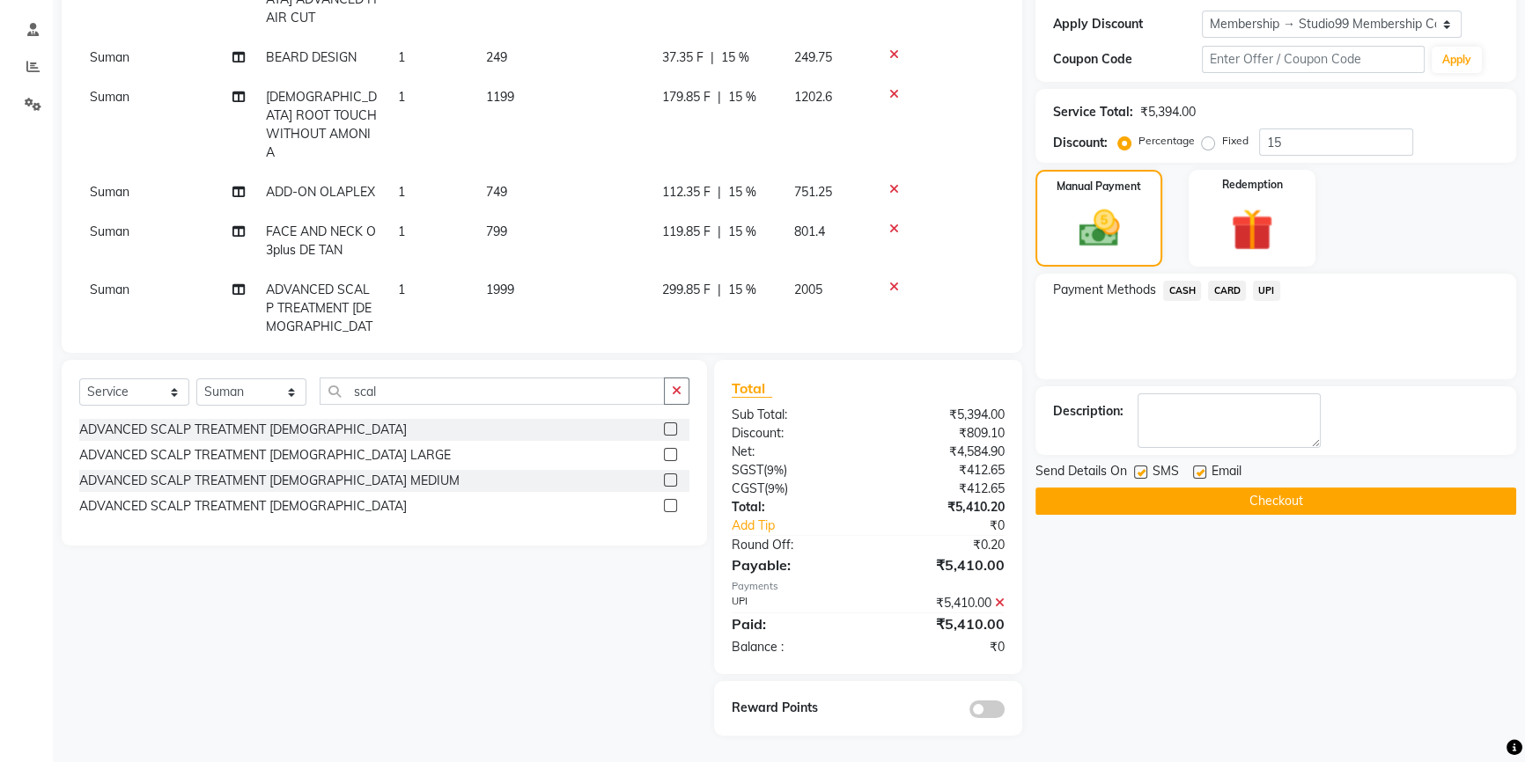
click at [1245, 503] on button "Checkout" at bounding box center [1275, 501] width 481 height 27
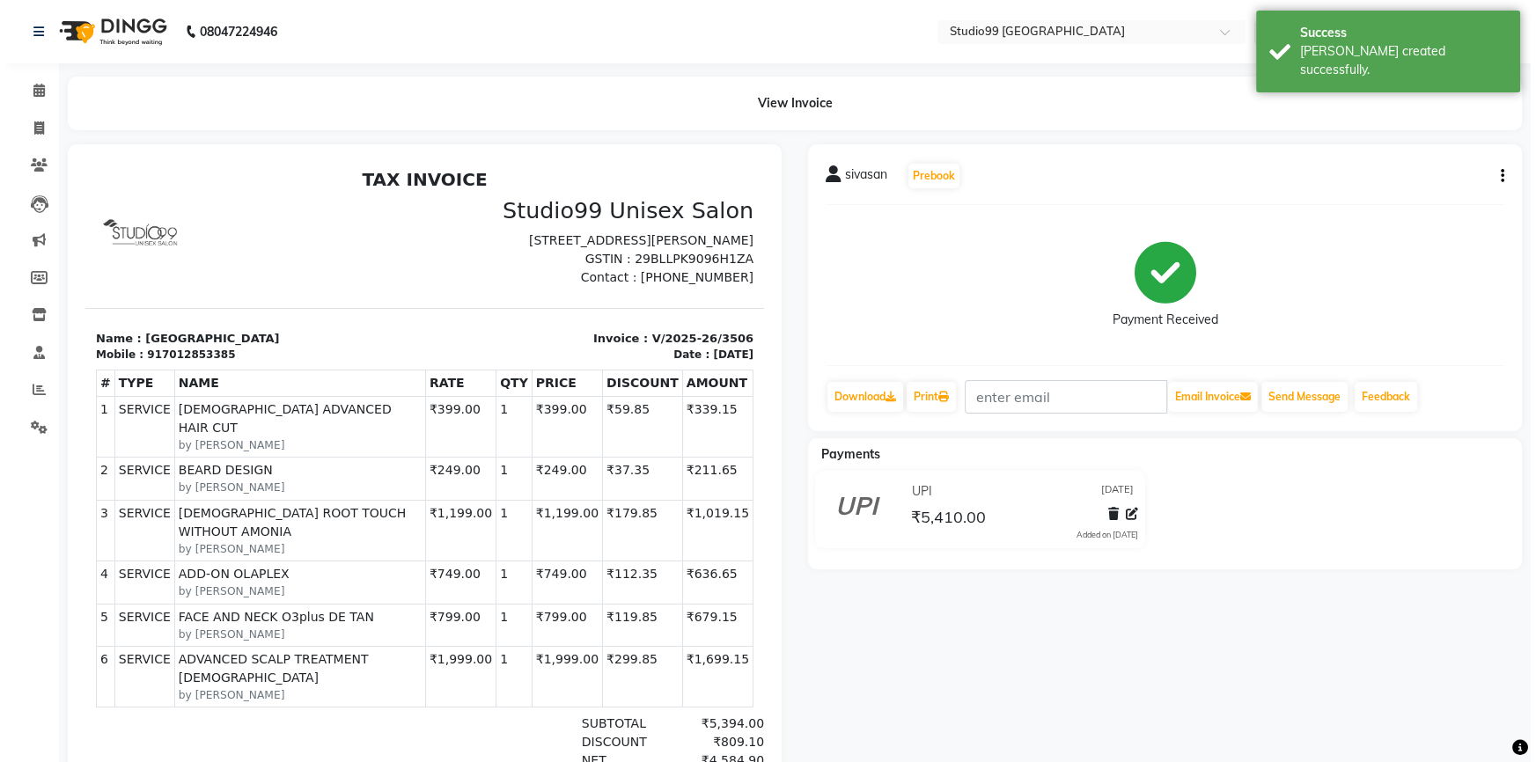
scroll to position [13, 0]
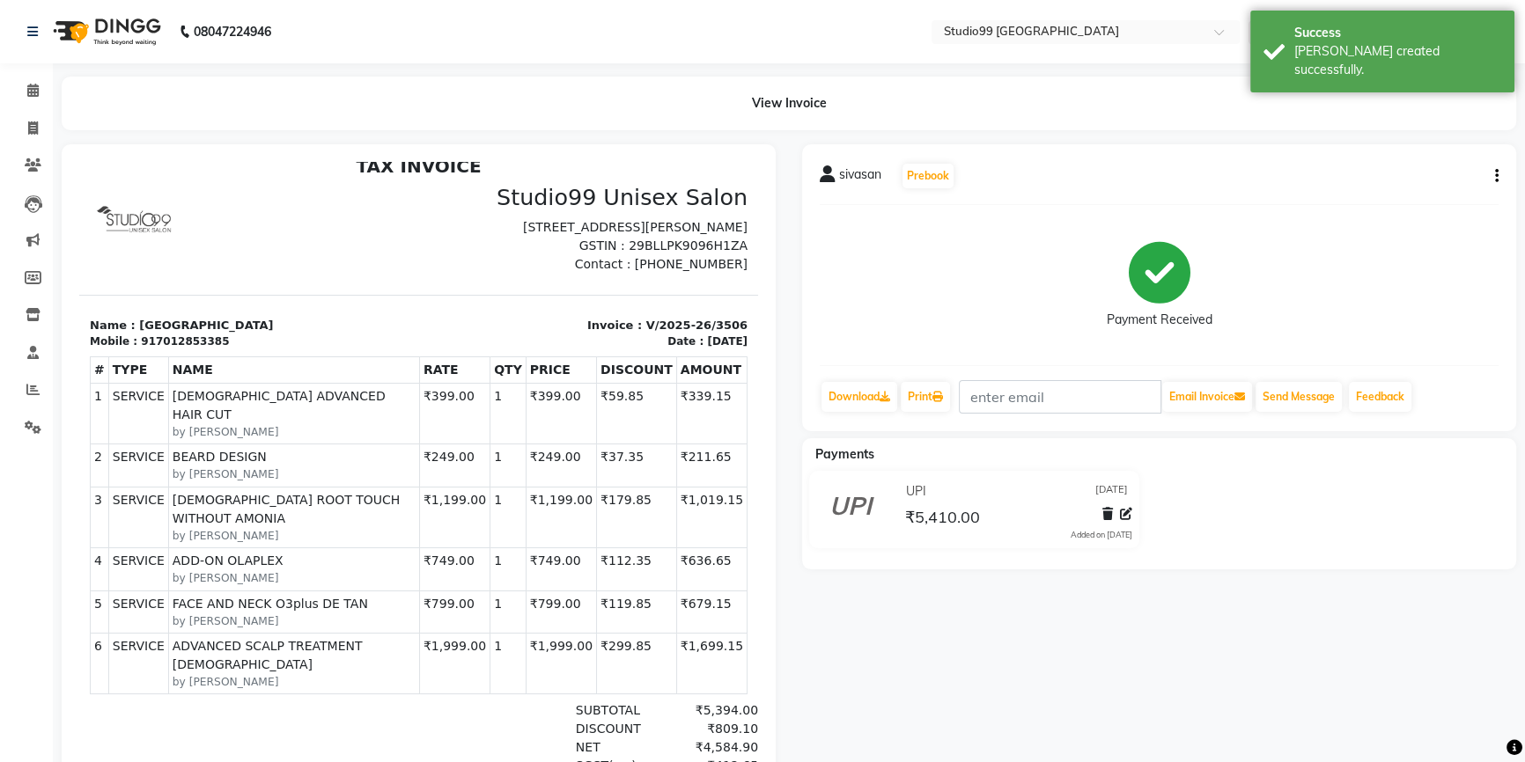
drag, startPoint x: 688, startPoint y: 711, endPoint x: 718, endPoint y: 703, distance: 31.0
click at [718, 738] on div "₹4,584.90" at bounding box center [709, 747] width 97 height 18
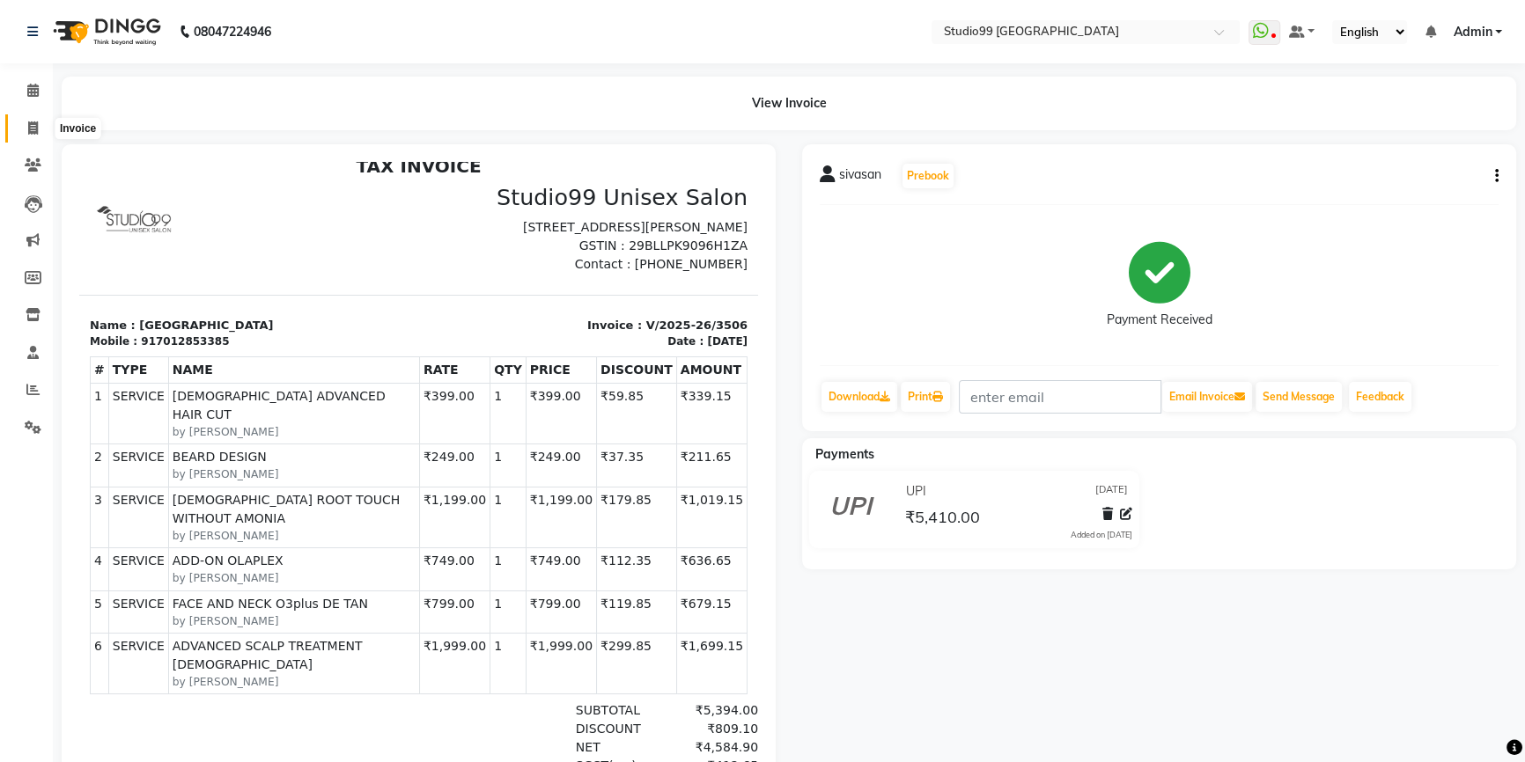
click at [28, 131] on icon at bounding box center [33, 127] width 10 height 13
select select "service"
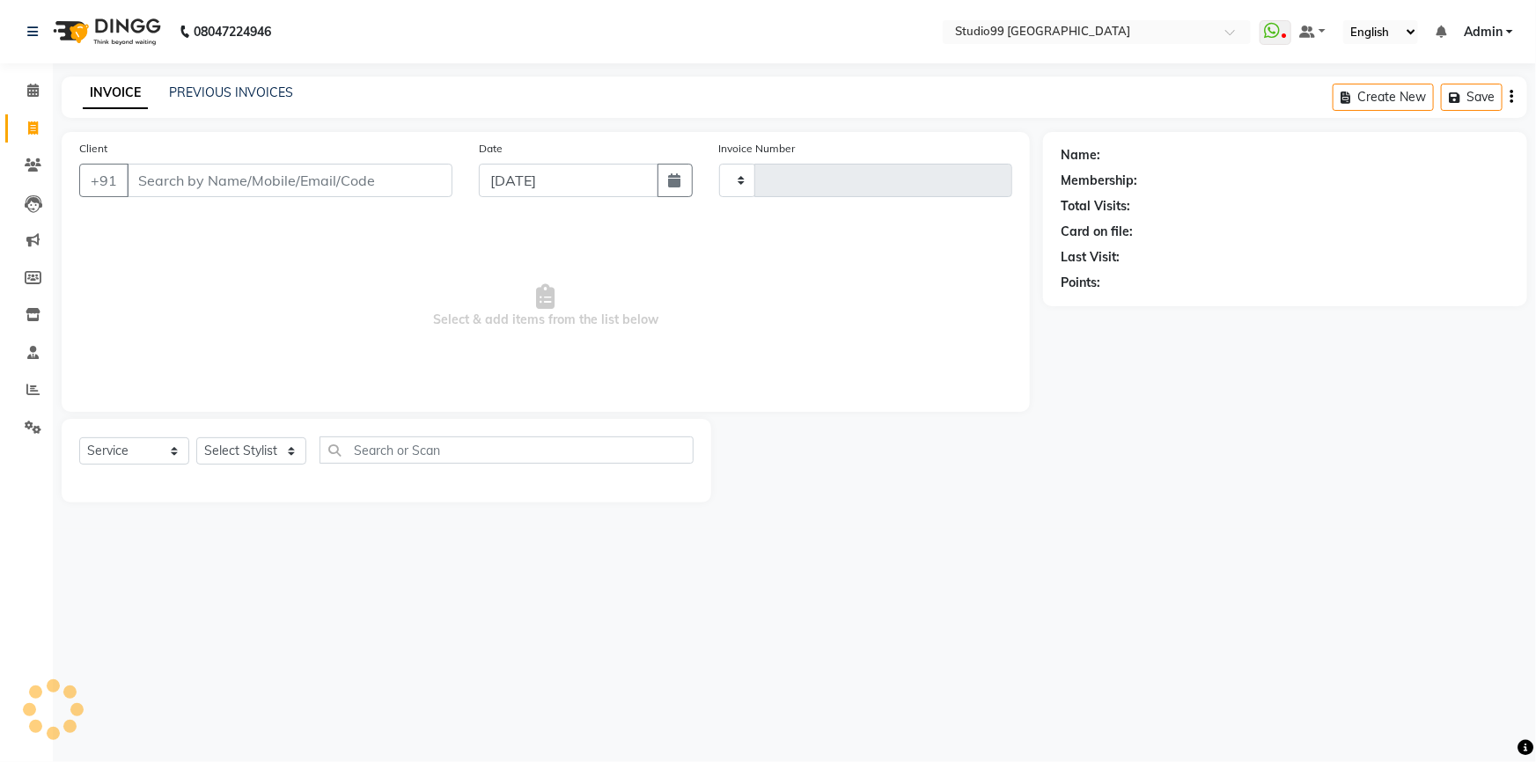
type input "3507"
select select "6042"
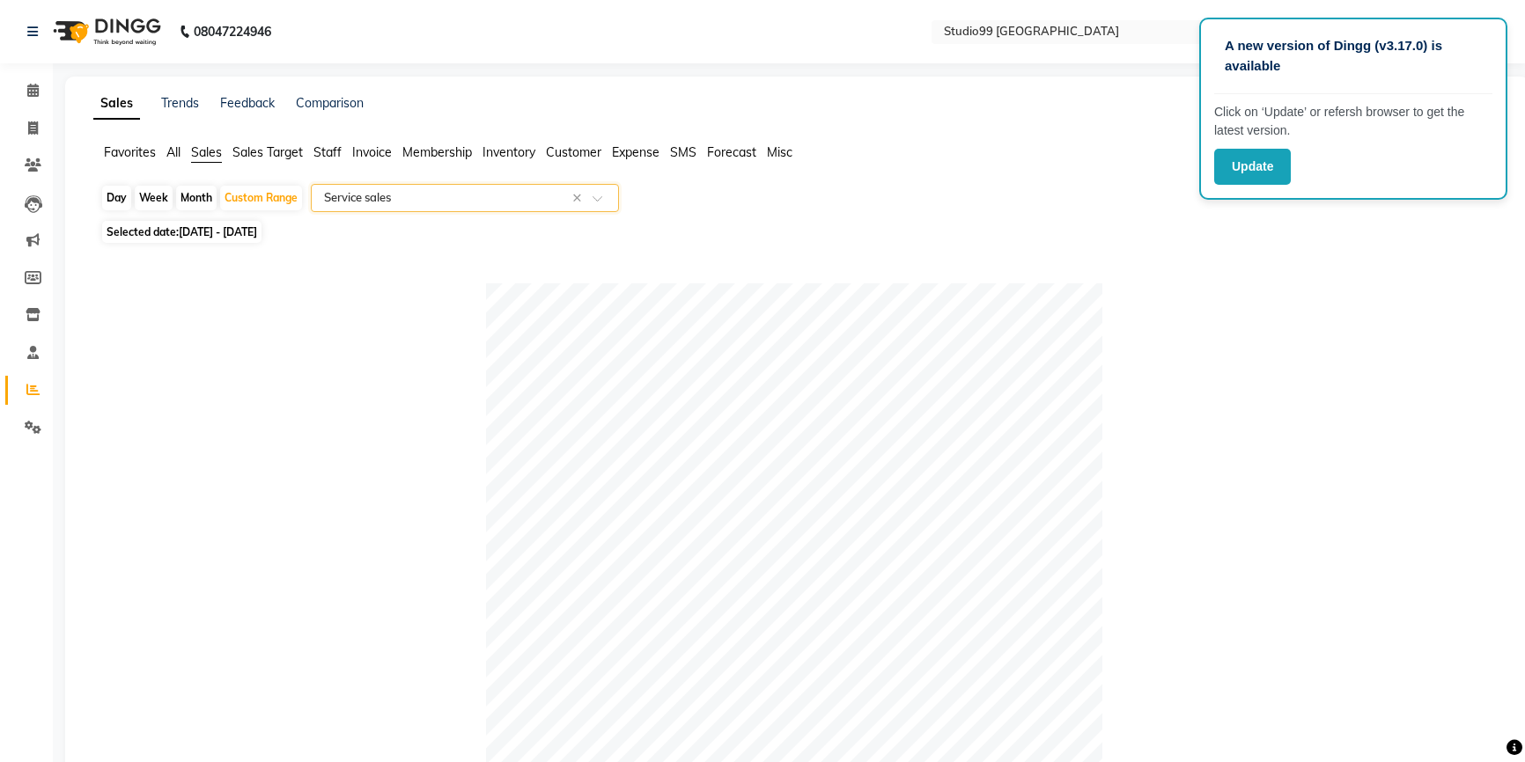
select select "full_report"
select select "pdf"
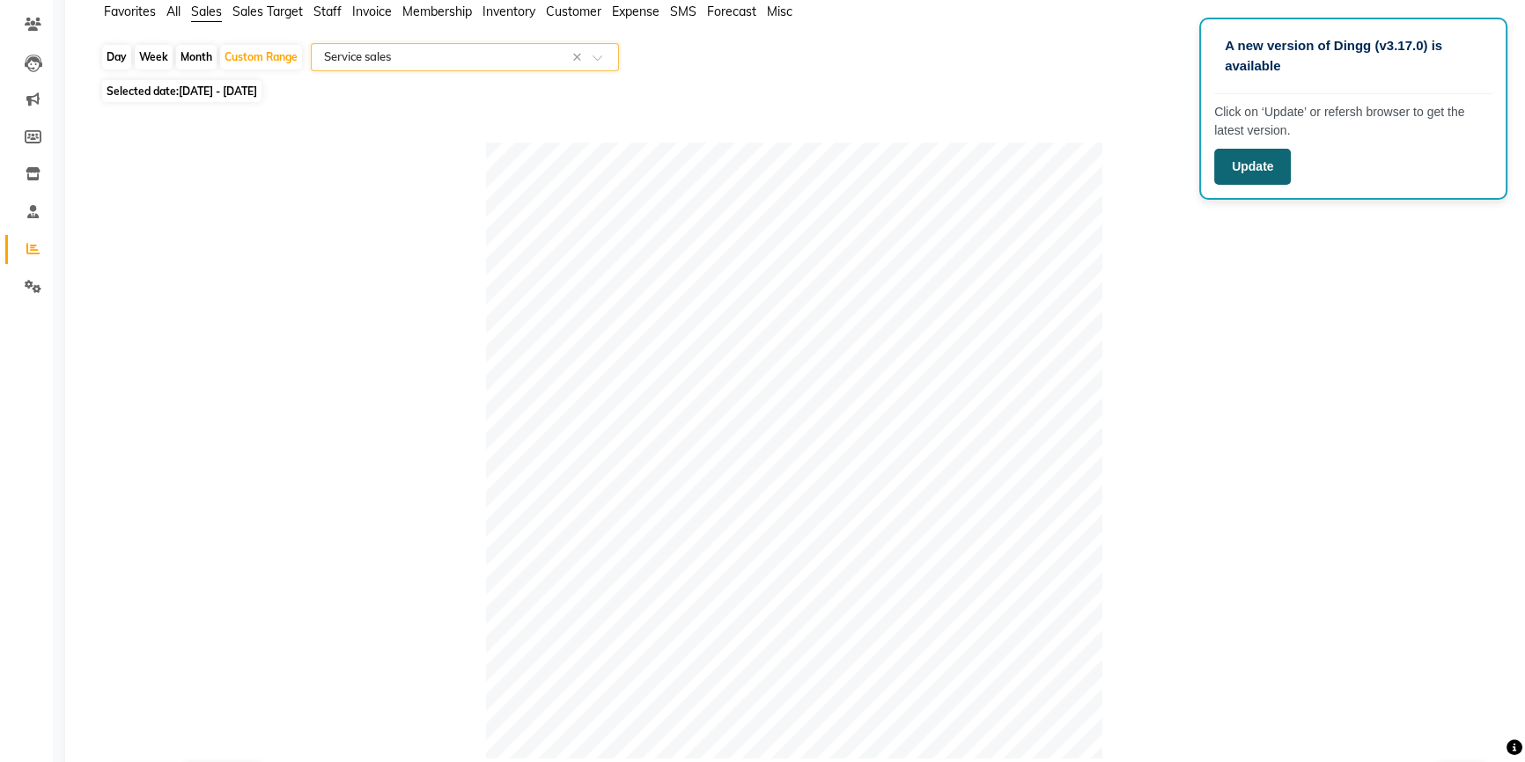
click at [1253, 169] on button "Update" at bounding box center [1252, 167] width 77 height 36
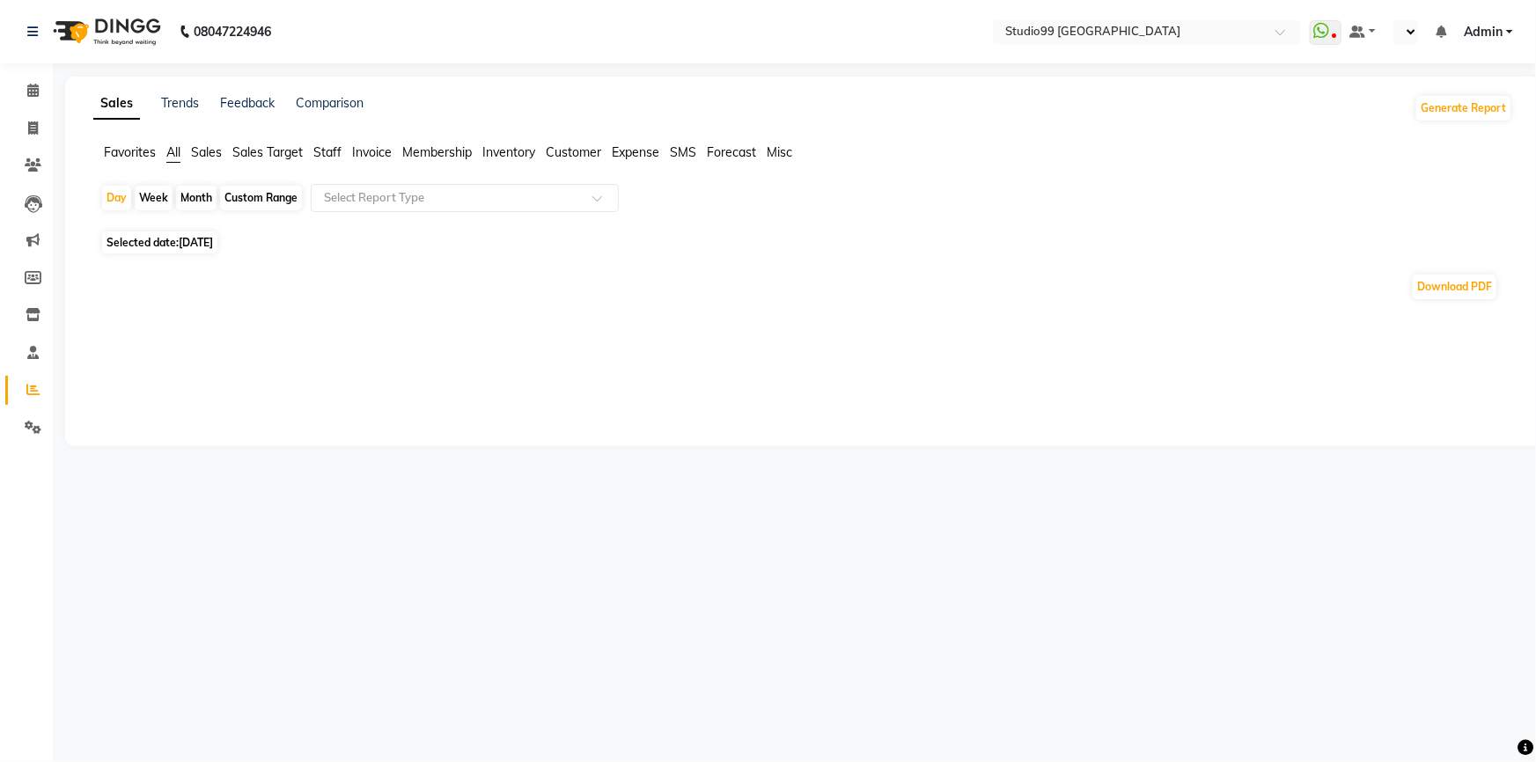
select select "en"
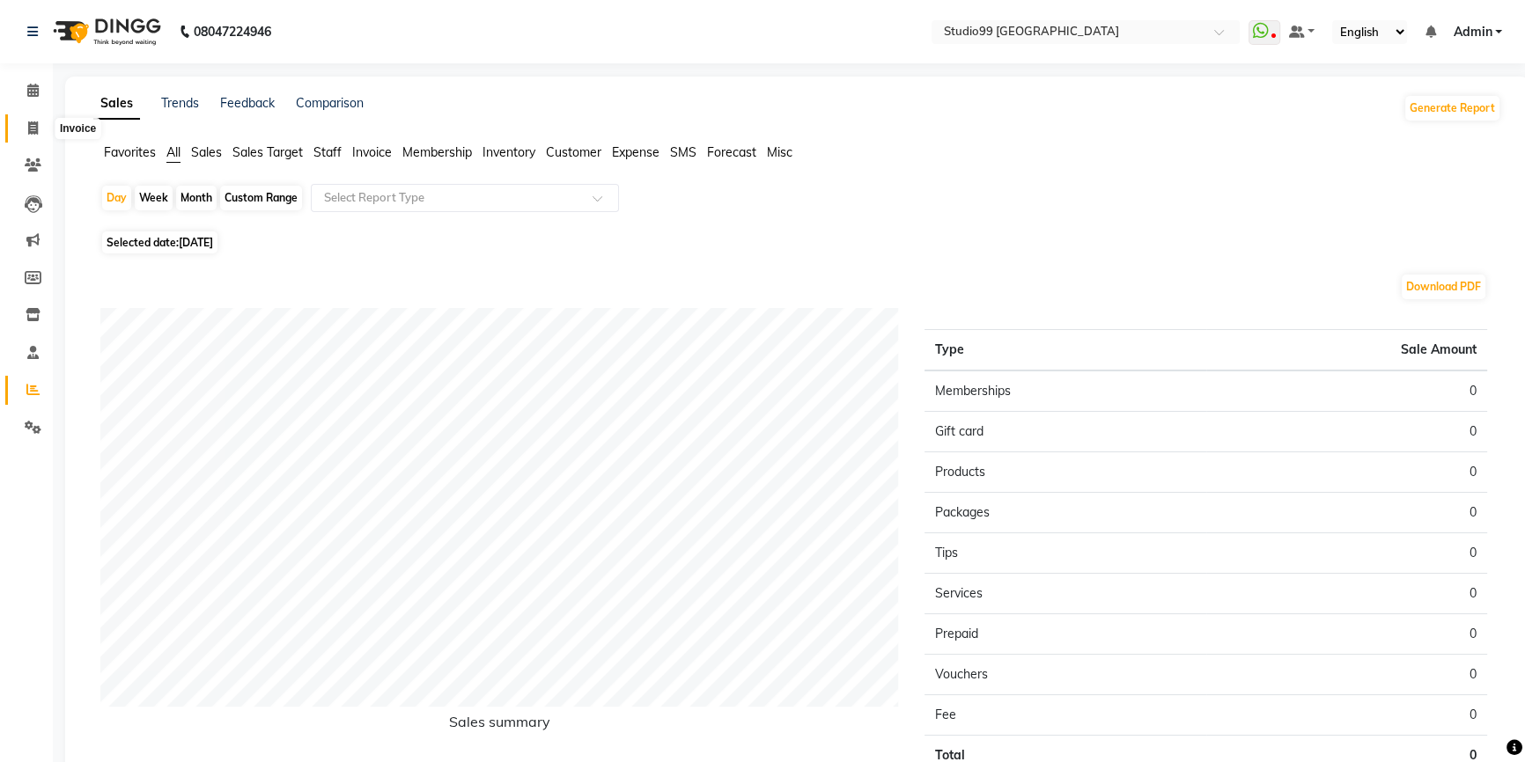
click at [34, 125] on icon at bounding box center [33, 127] width 10 height 13
select select "service"
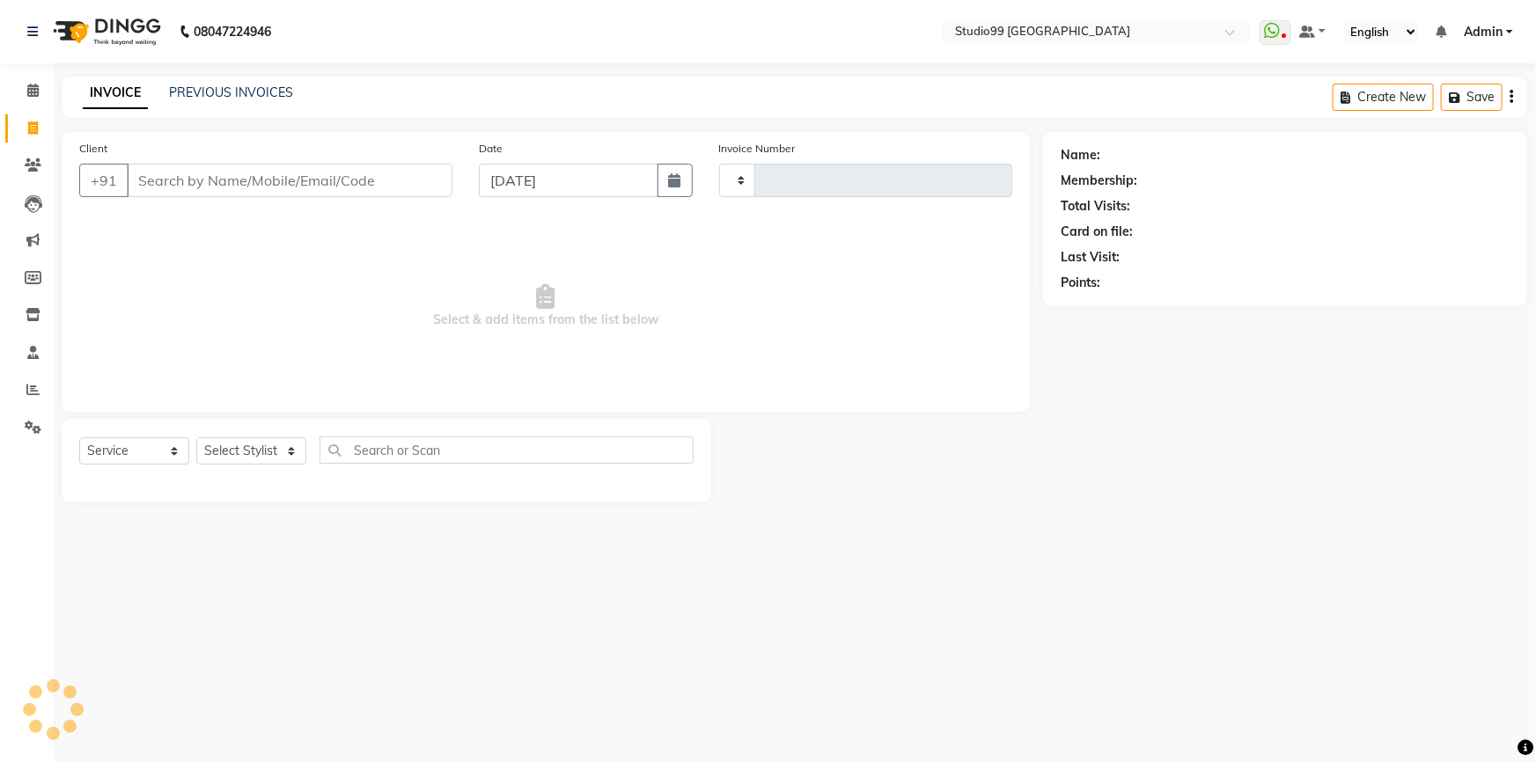
type input "3507"
select select "6042"
select select "service"
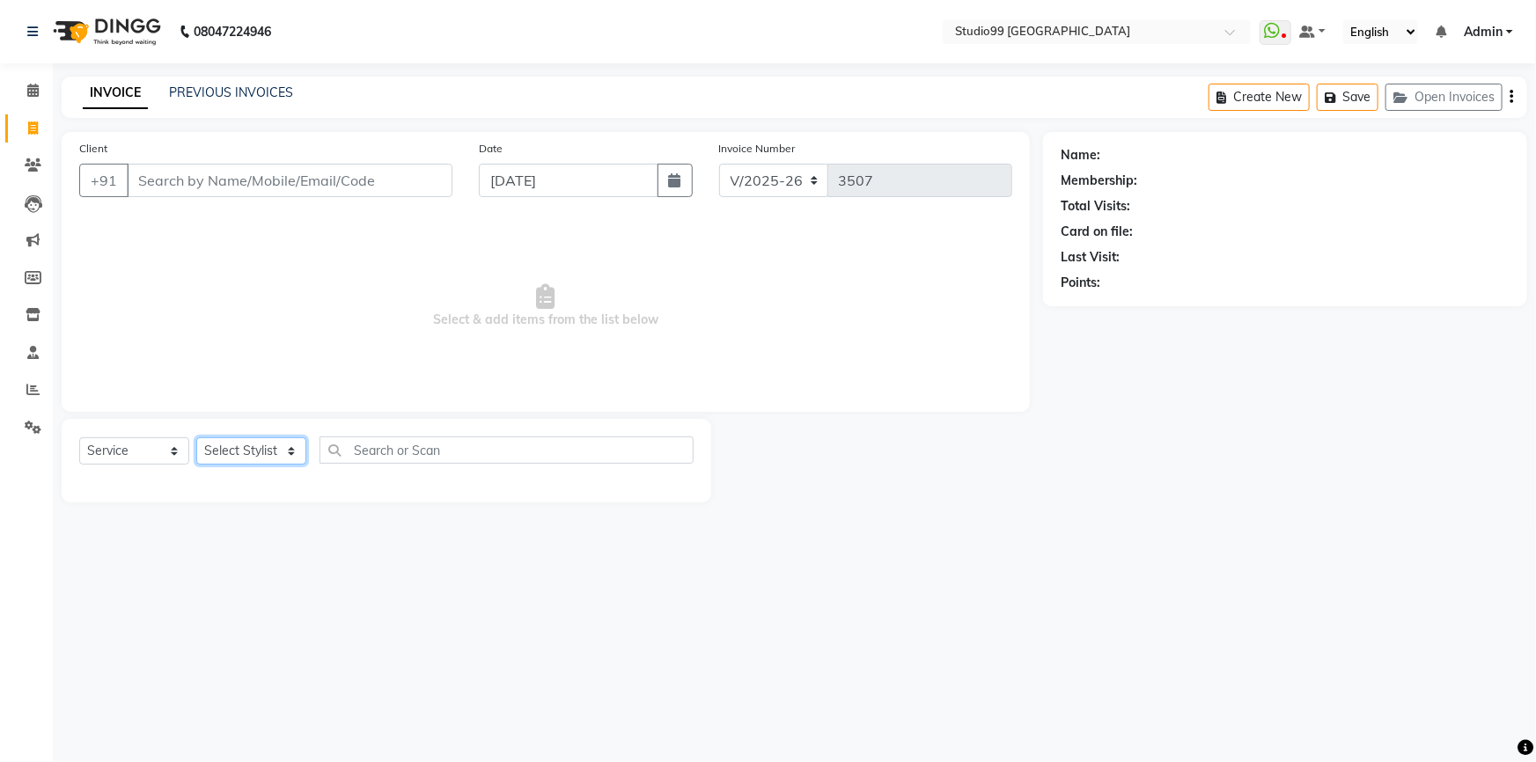
click at [257, 452] on select "Select Stylist Admin AKSHAY [PERSON_NAME] mahi [PERSON_NAME] [PERSON_NAME] [PER…" at bounding box center [251, 450] width 110 height 27
select select "43363"
click at [196, 437] on select "Select Stylist Admin AKSHAY [PERSON_NAME] mahi [PERSON_NAME] [PERSON_NAME] [PER…" at bounding box center [251, 450] width 110 height 27
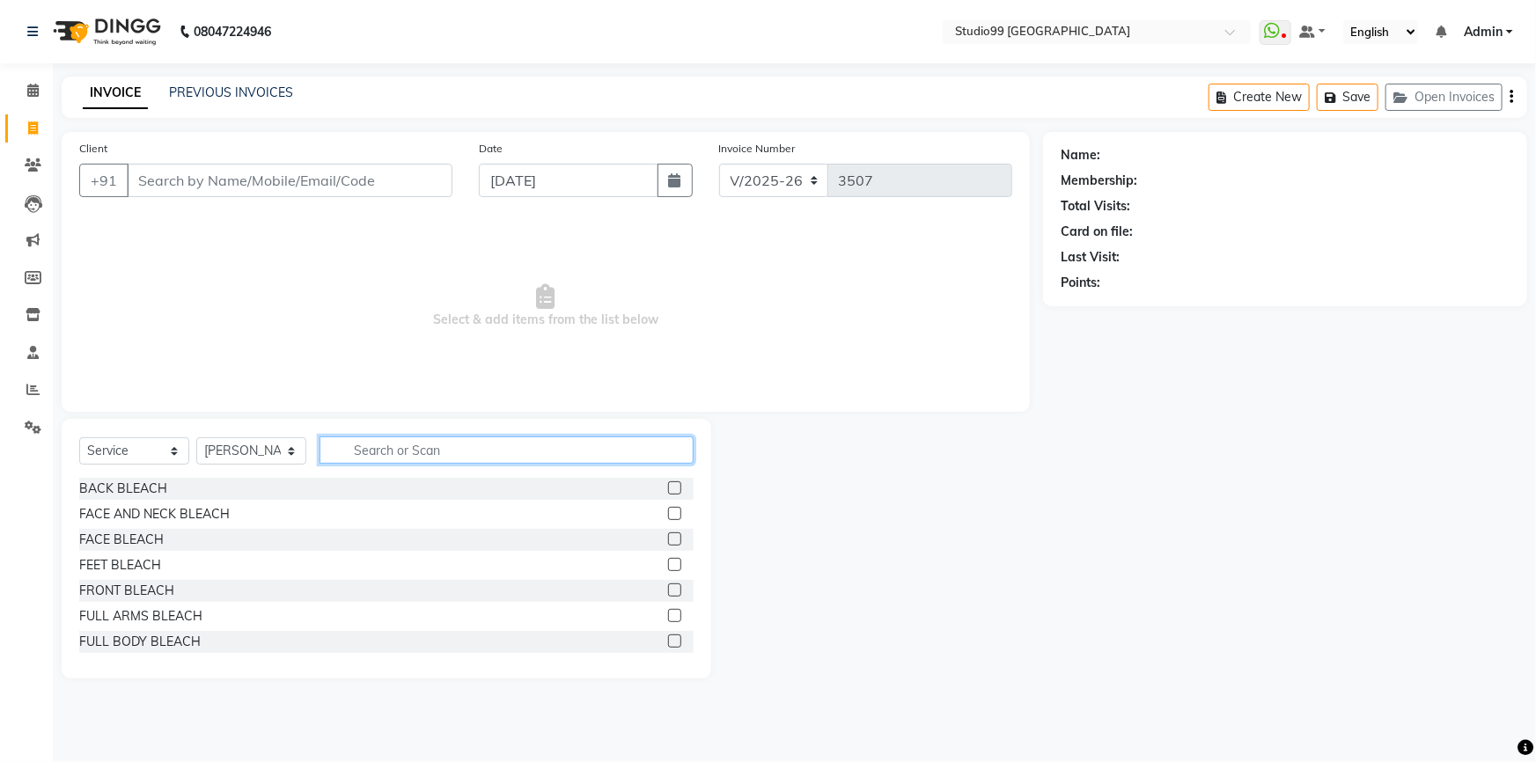
click at [392, 452] on input "text" at bounding box center [507, 450] width 374 height 27
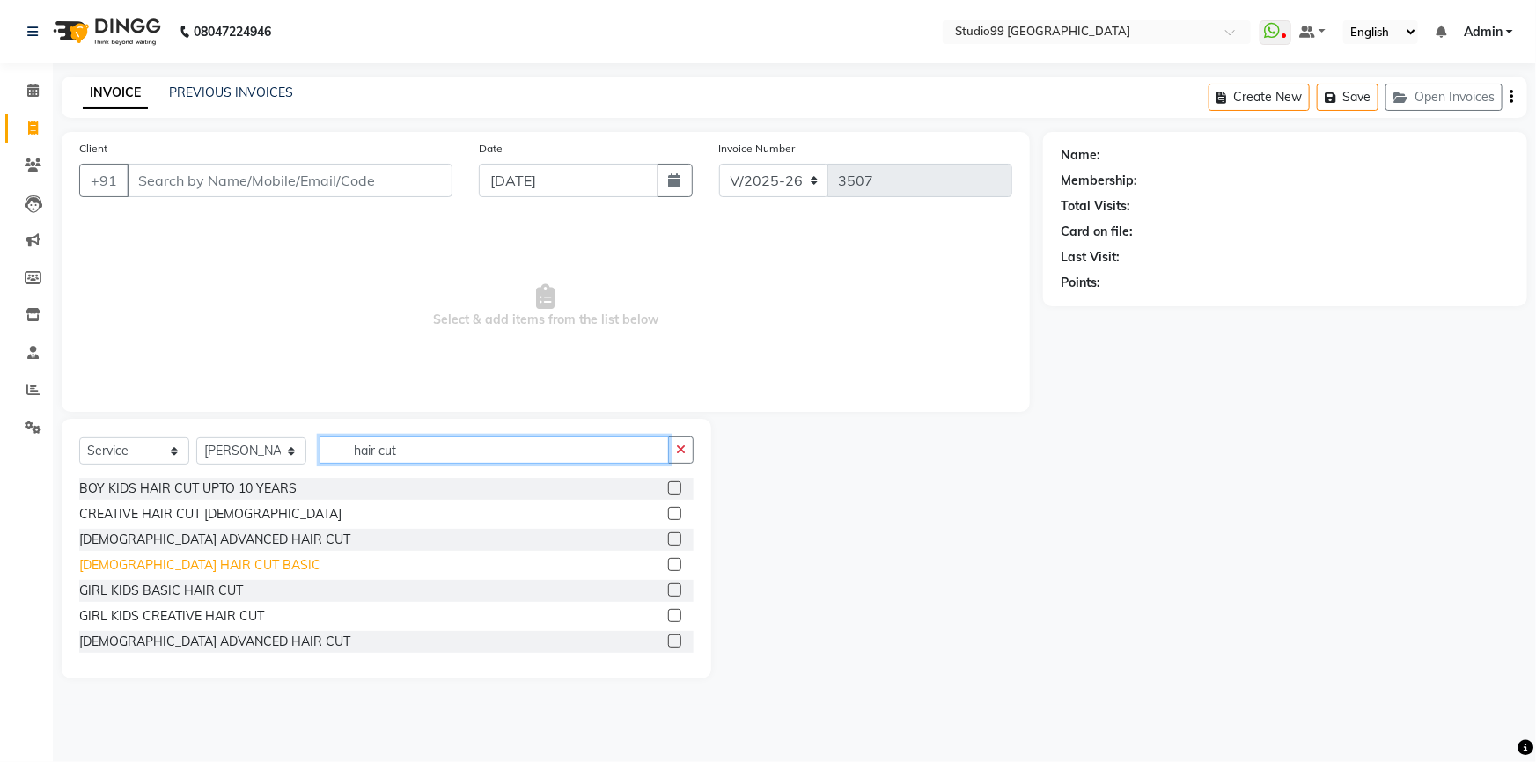
type input "hair cut"
click at [193, 569] on div "[DEMOGRAPHIC_DATA] HAIR CUT BASIC" at bounding box center [199, 565] width 241 height 18
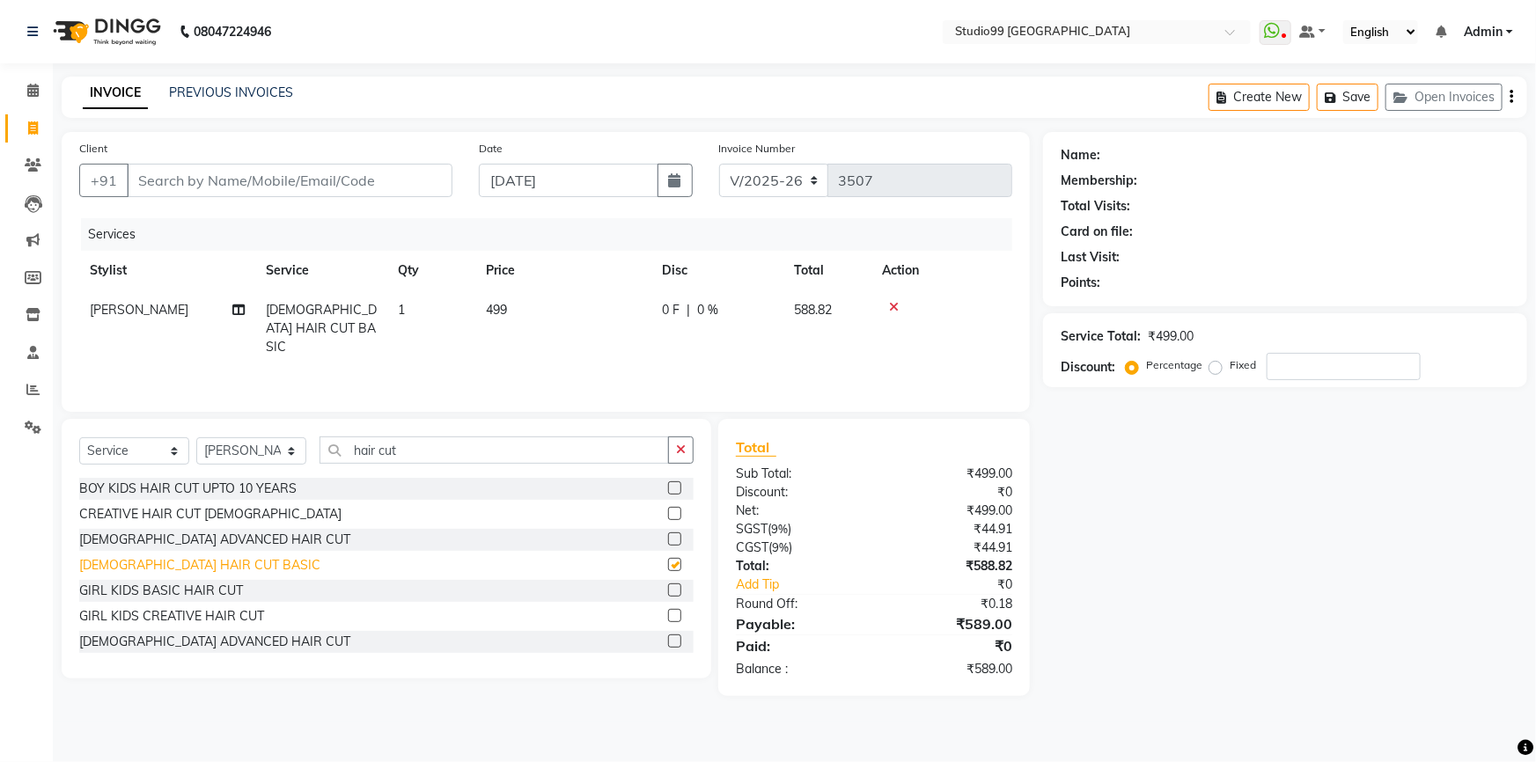
checkbox input "false"
click at [284, 173] on input "Client" at bounding box center [290, 180] width 326 height 33
type input "9"
type input "0"
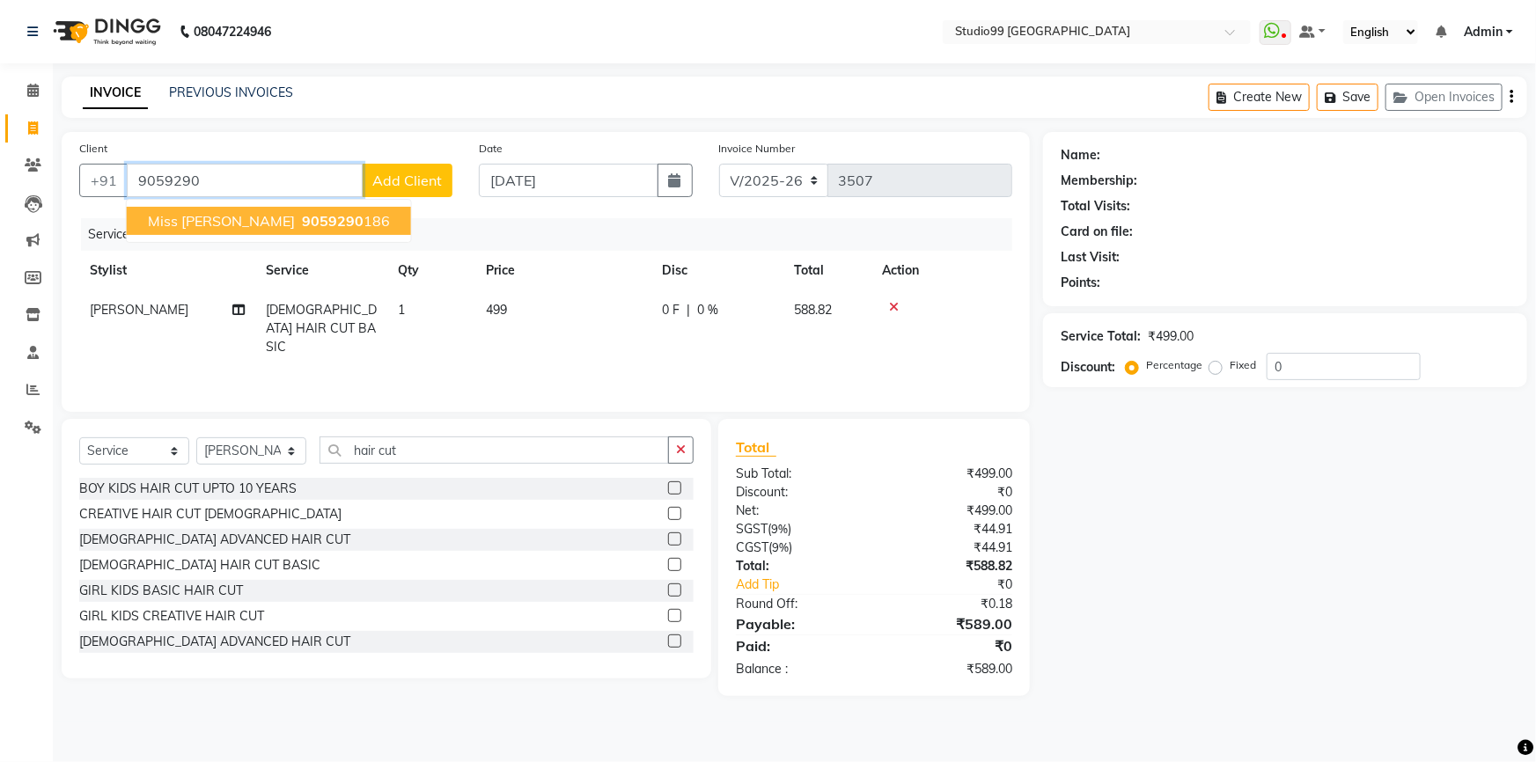
click at [302, 215] on span "9059290" at bounding box center [333, 221] width 62 height 18
type input "9059290186"
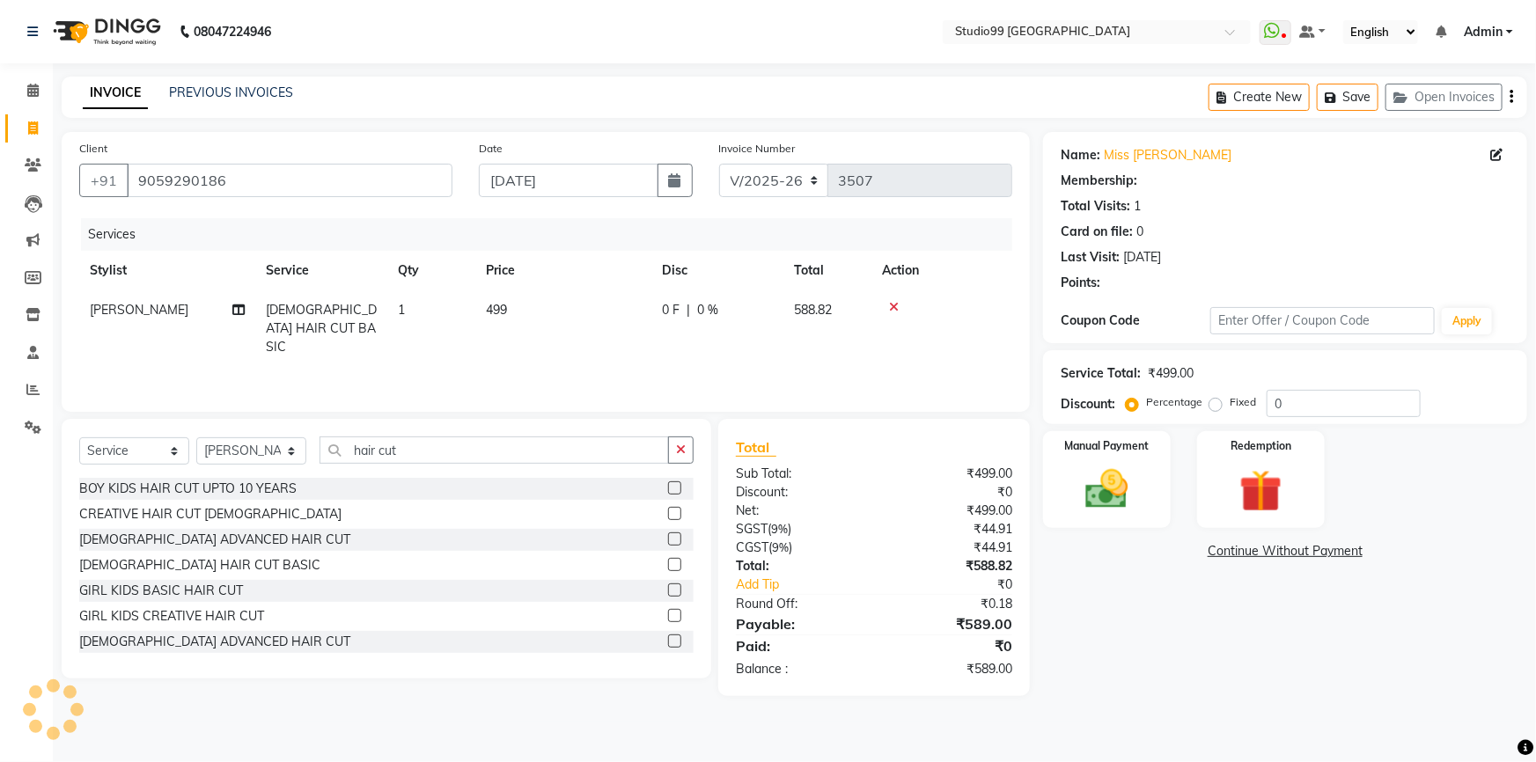
select select "1: Object"
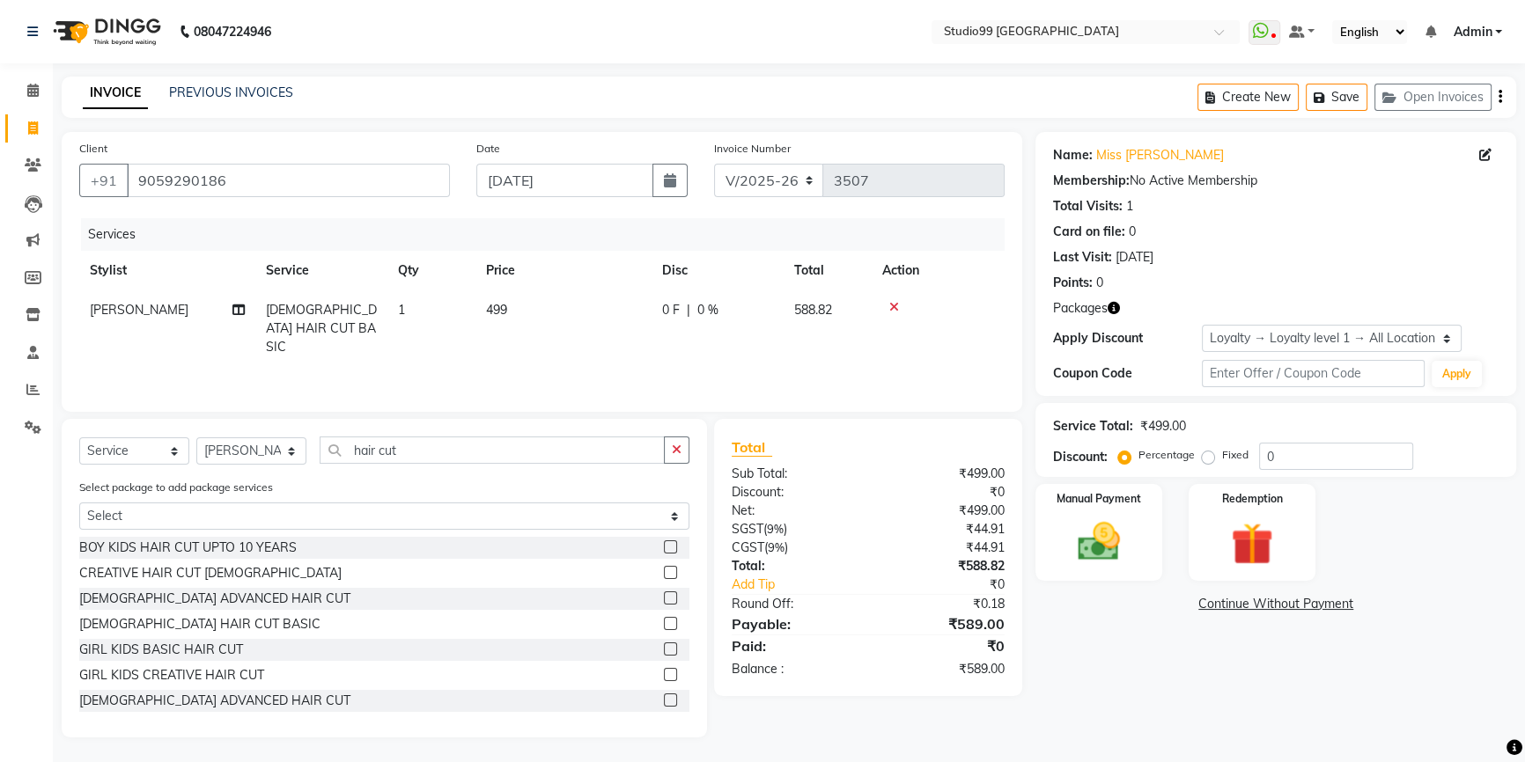
scroll to position [2, 0]
click at [1135, 519] on div "Manual Payment" at bounding box center [1098, 531] width 132 height 100
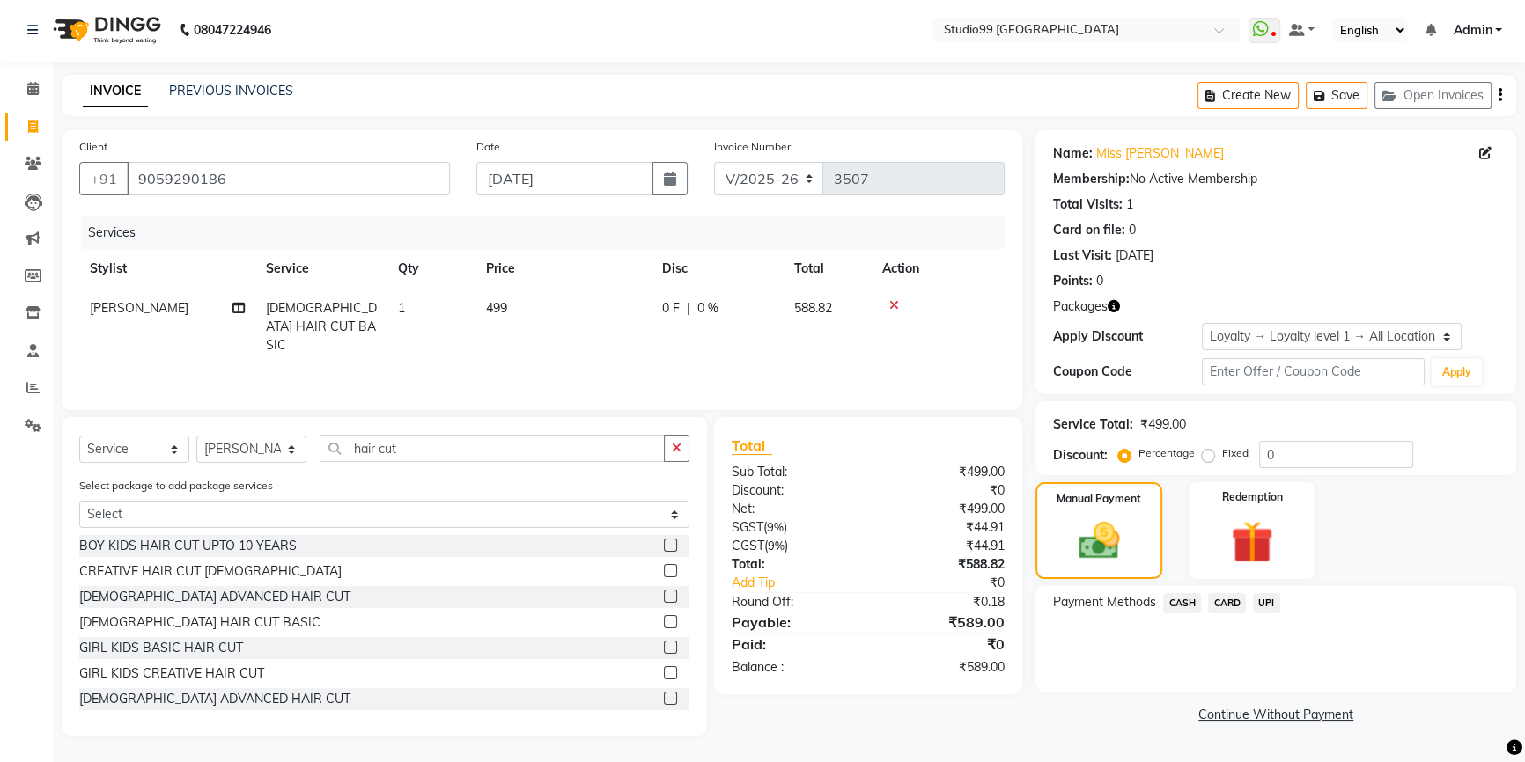
click at [1263, 603] on span "UPI" at bounding box center [1266, 603] width 27 height 20
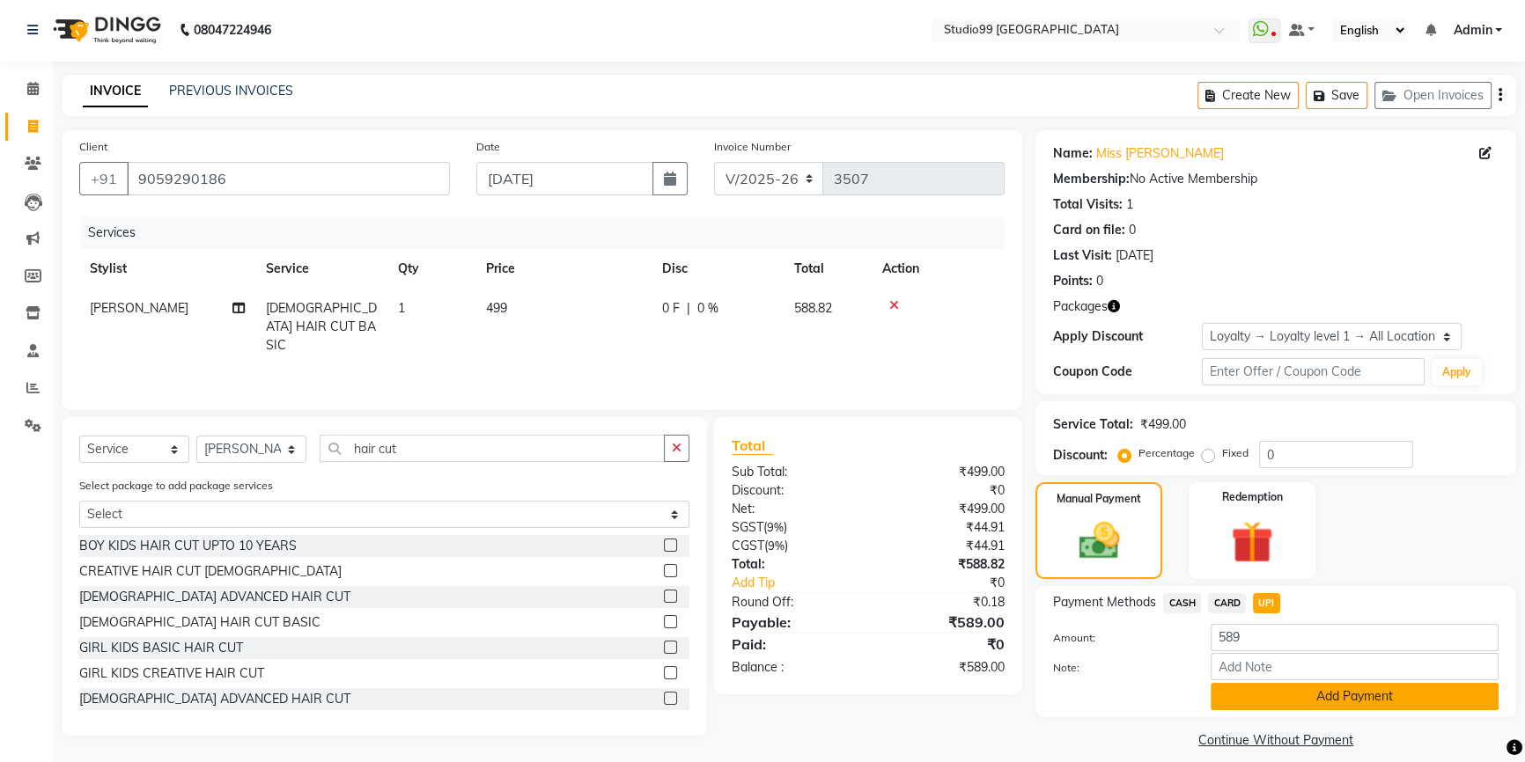
click at [1311, 693] on button "Add Payment" at bounding box center [1354, 696] width 288 height 27
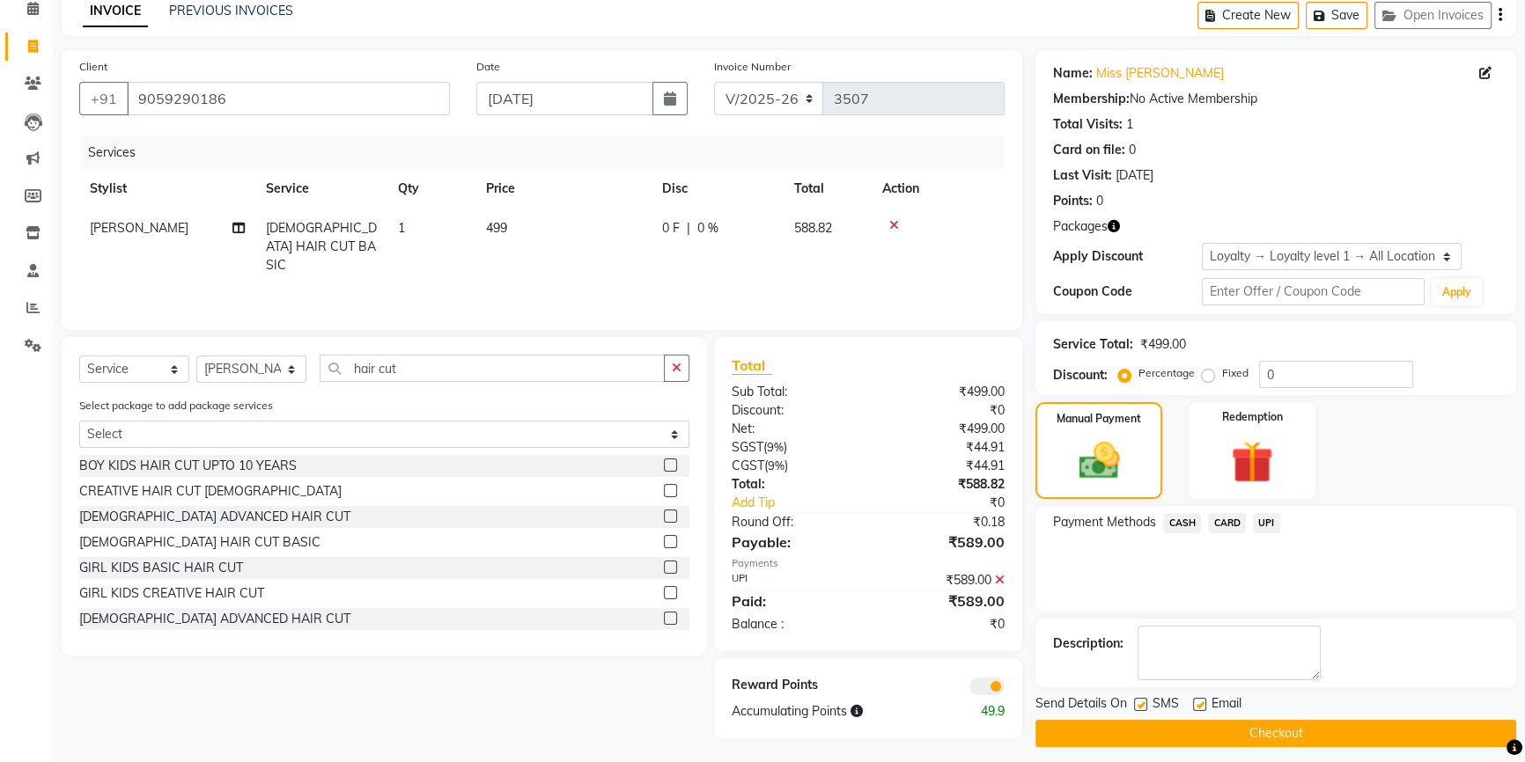
scroll to position [92, 0]
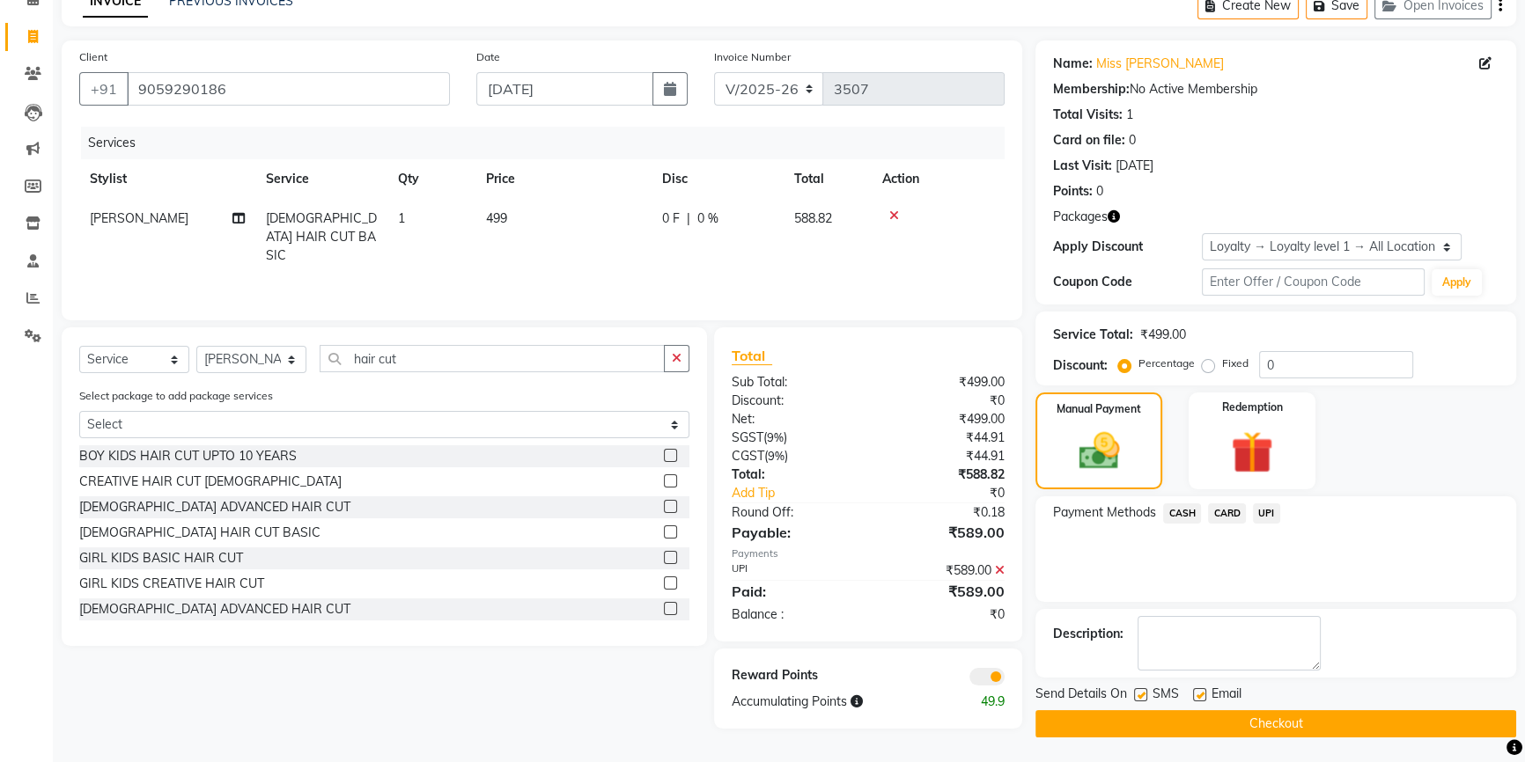
click at [1282, 718] on button "Checkout" at bounding box center [1275, 723] width 481 height 27
